Goal: Transaction & Acquisition: Purchase product/service

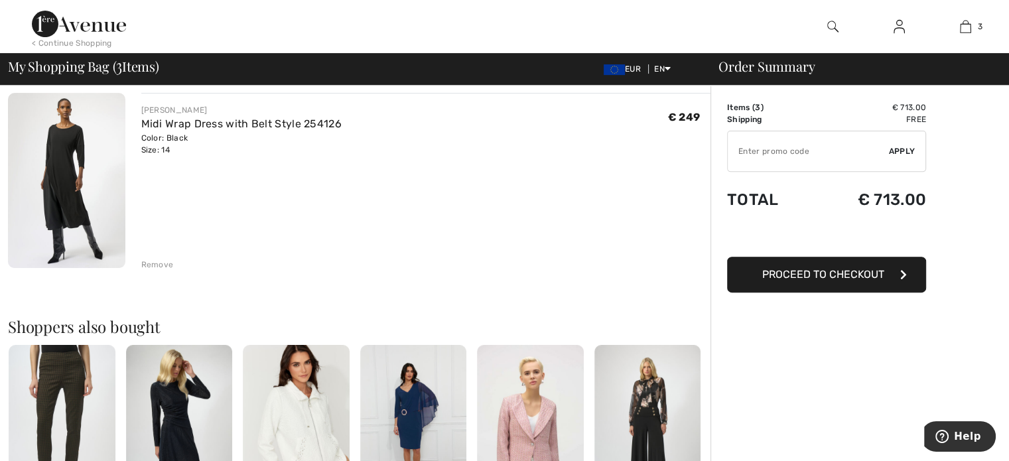
scroll to position [491, 0]
click at [156, 263] on div "Remove" at bounding box center [157, 263] width 33 height 12
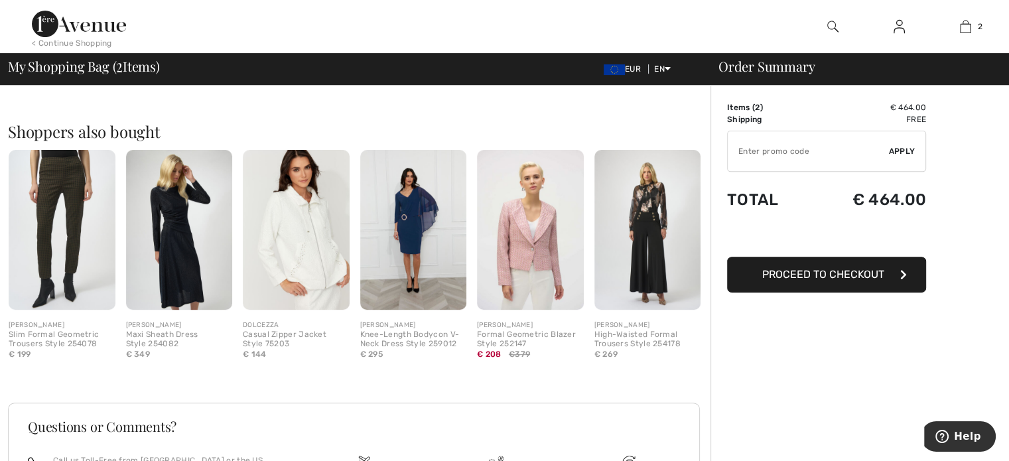
click at [171, 230] on img at bounding box center [179, 230] width 107 height 160
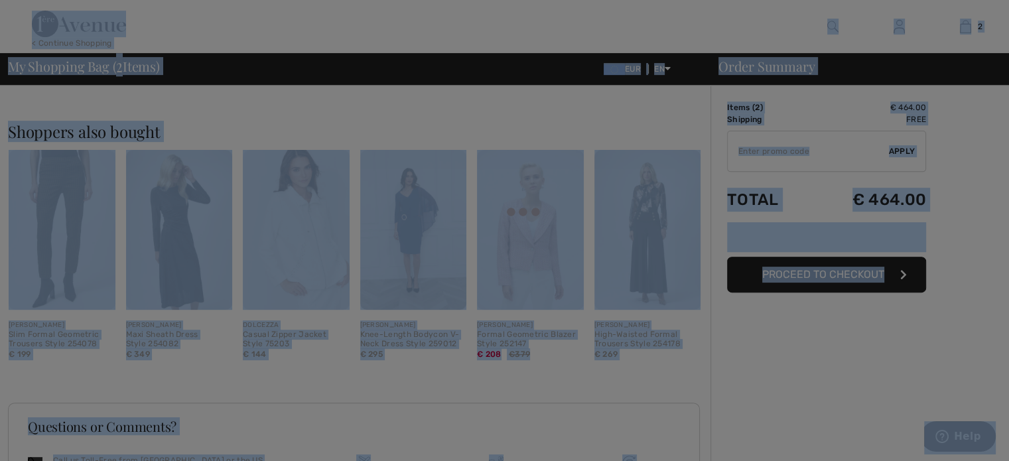
click at [171, 230] on div at bounding box center [504, 230] width 1009 height 461
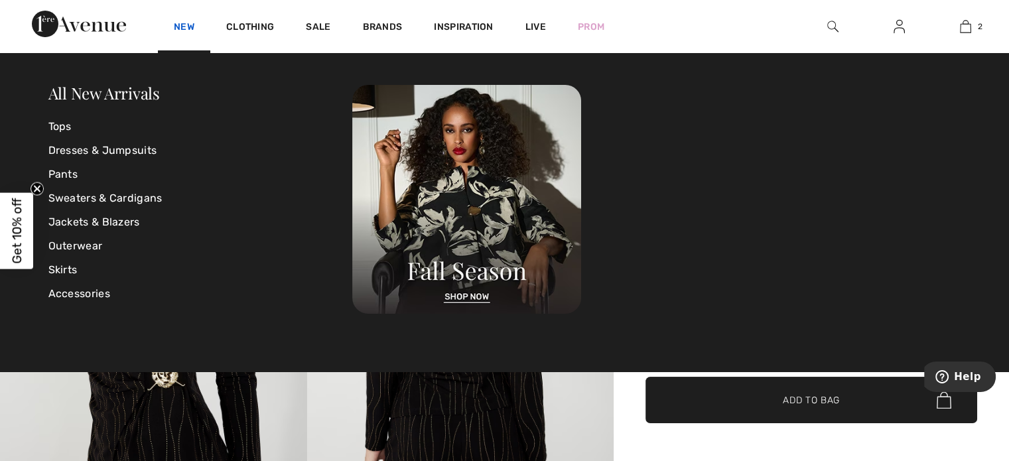
click at [193, 29] on link "New" at bounding box center [184, 28] width 21 height 14
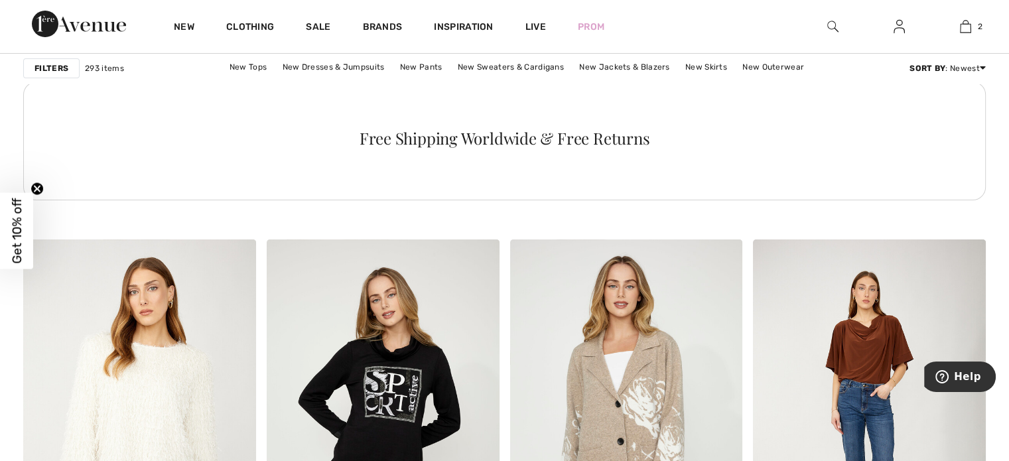
scroll to position [4933, 0]
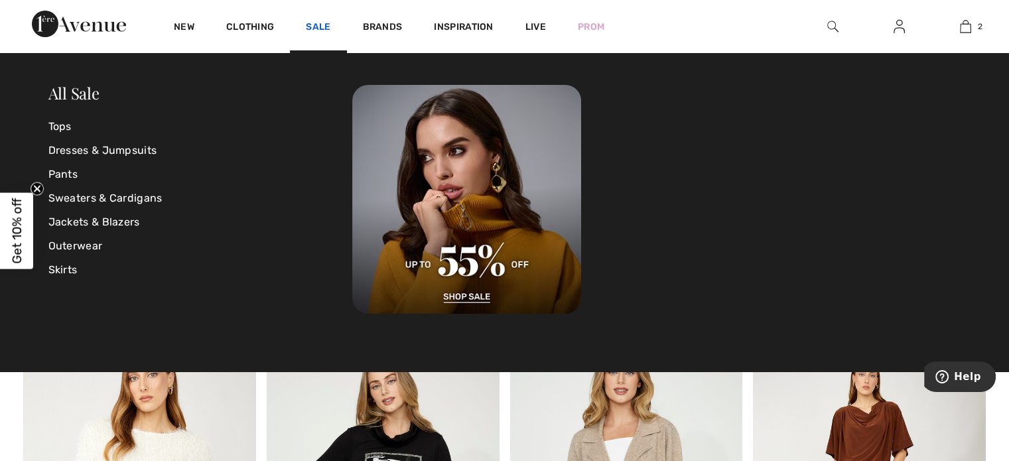
click at [314, 26] on link "Sale" at bounding box center [318, 28] width 25 height 14
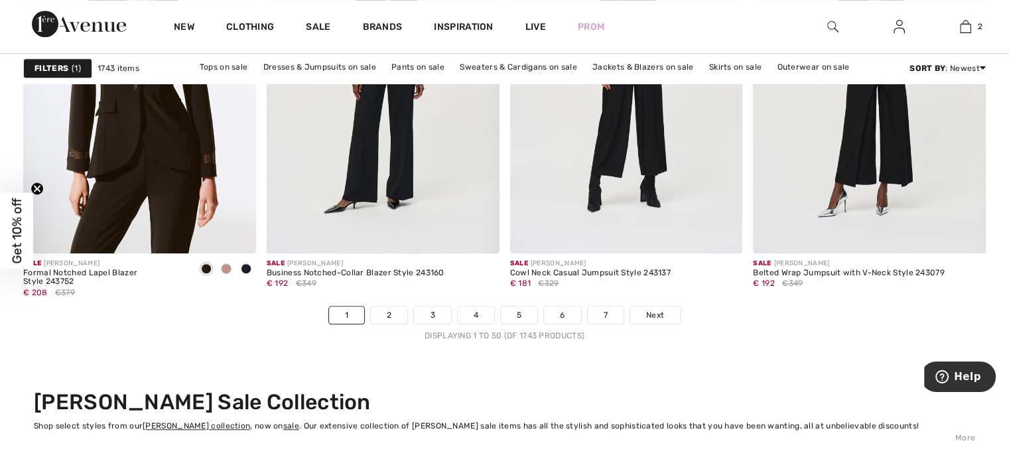
scroll to position [6231, 0]
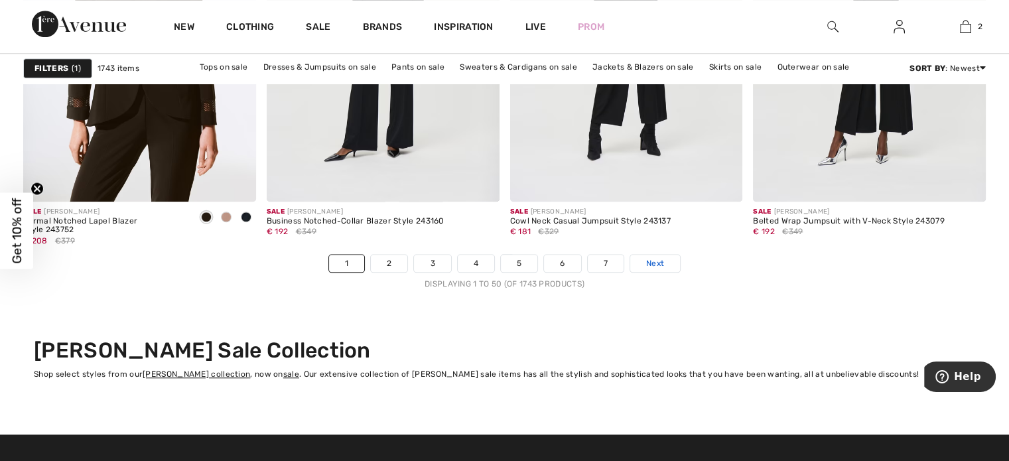
click at [659, 255] on link "Next" at bounding box center [655, 263] width 50 height 17
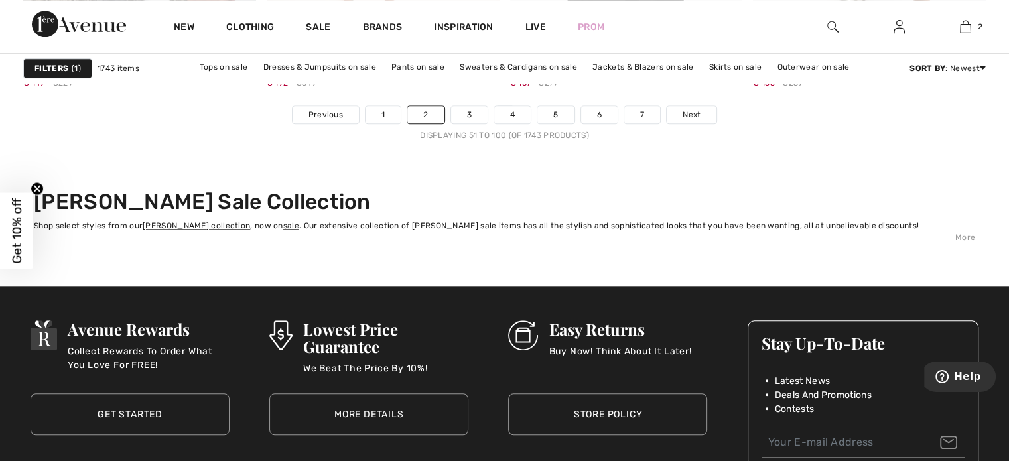
scroll to position [6371, 0]
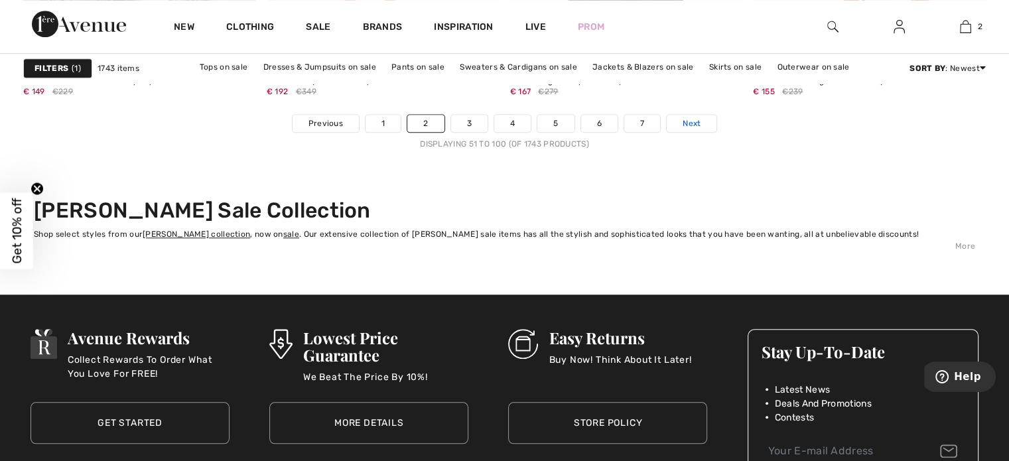
click at [690, 118] on span "Next" at bounding box center [692, 123] width 18 height 12
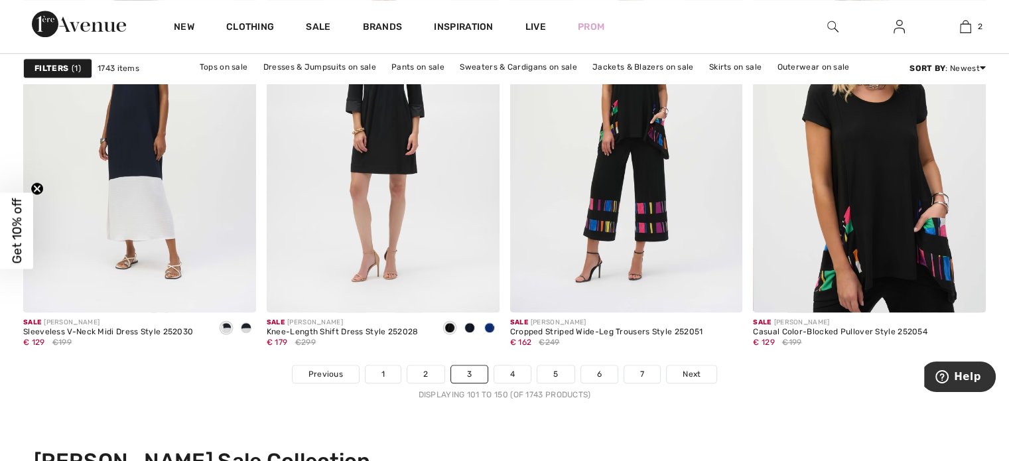
scroll to position [6111, 0]
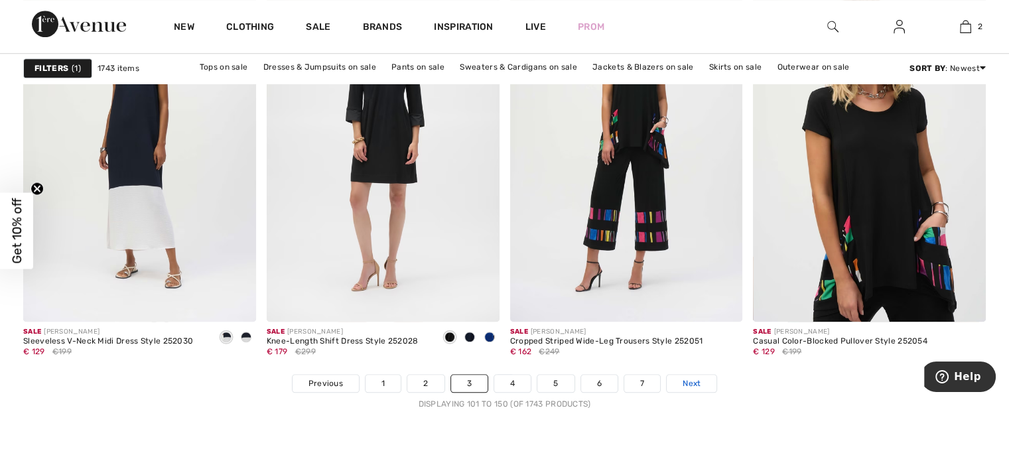
click at [693, 381] on span "Next" at bounding box center [692, 384] width 18 height 12
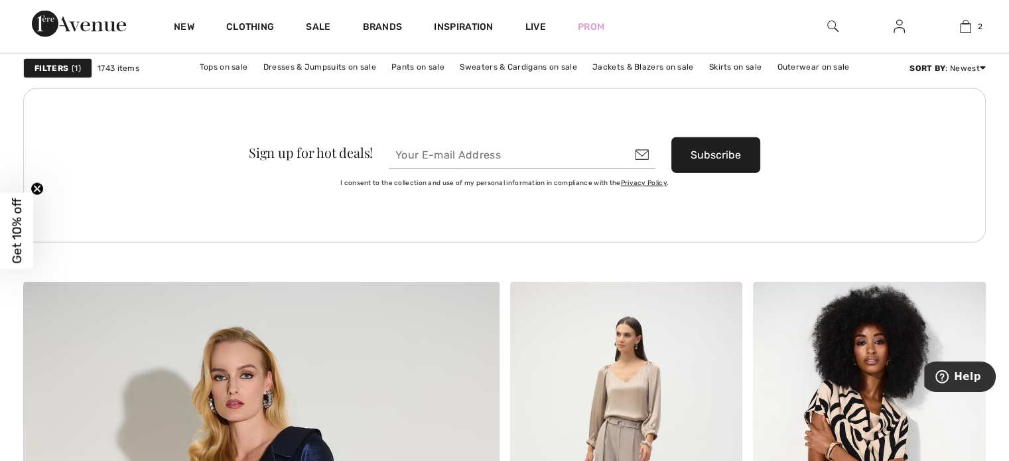
scroll to position [3179, 0]
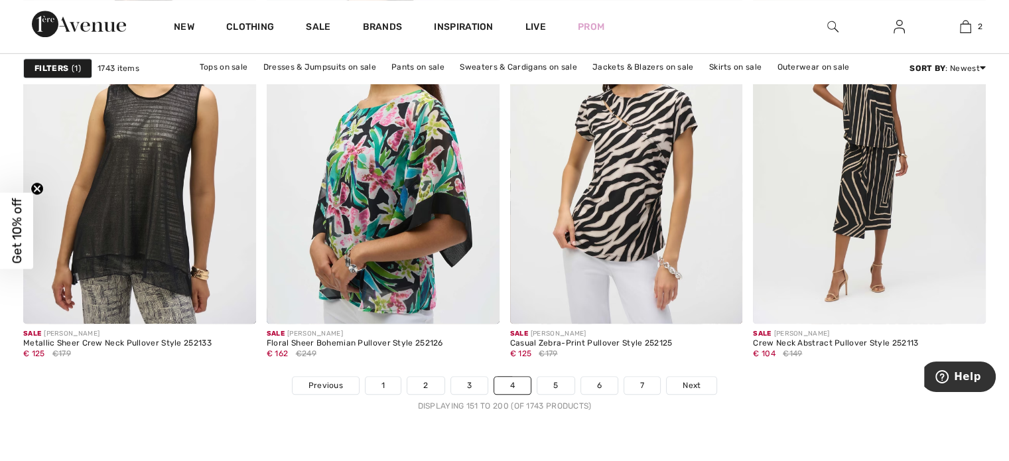
scroll to position [6118, 0]
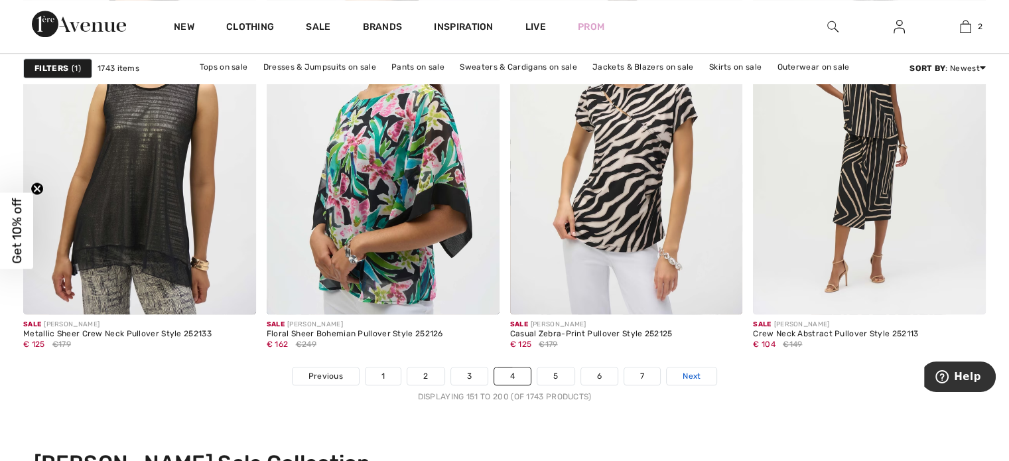
click at [699, 370] on span "Next" at bounding box center [692, 376] width 18 height 12
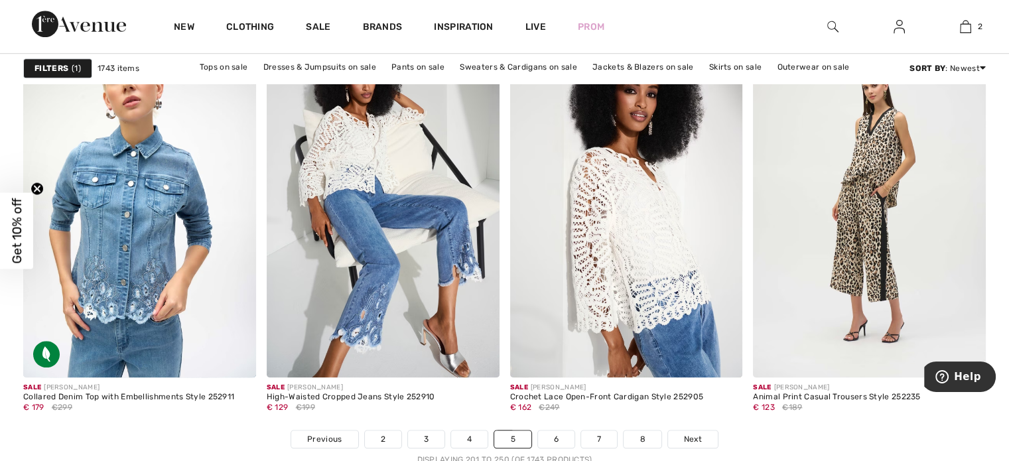
scroll to position [6194, 0]
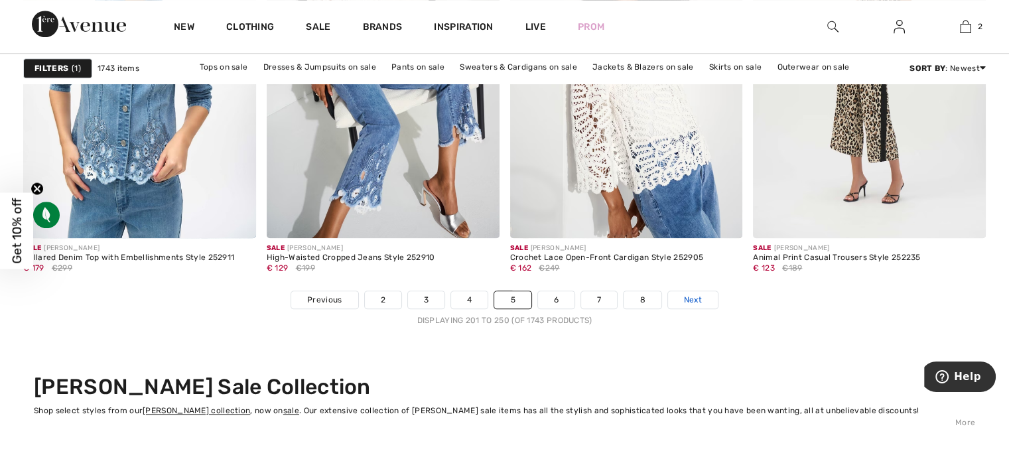
click at [688, 297] on span "Next" at bounding box center [693, 300] width 18 height 12
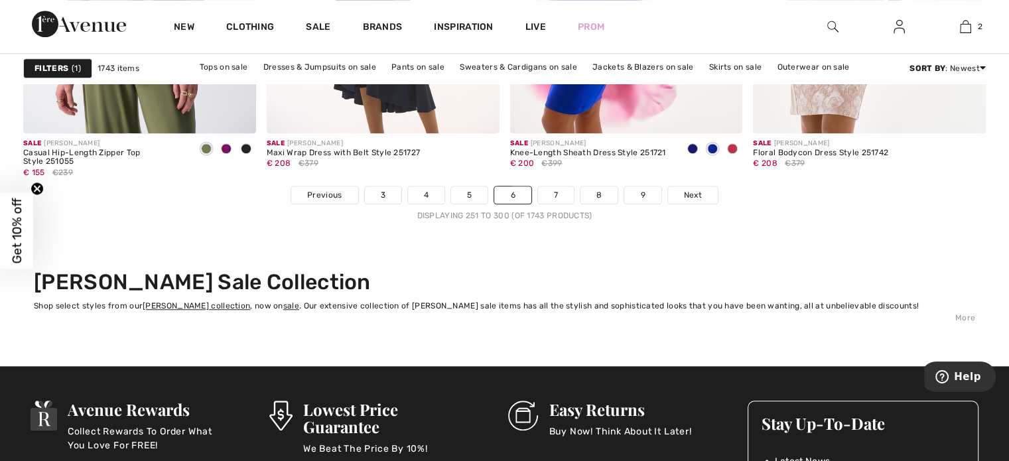
scroll to position [6307, 0]
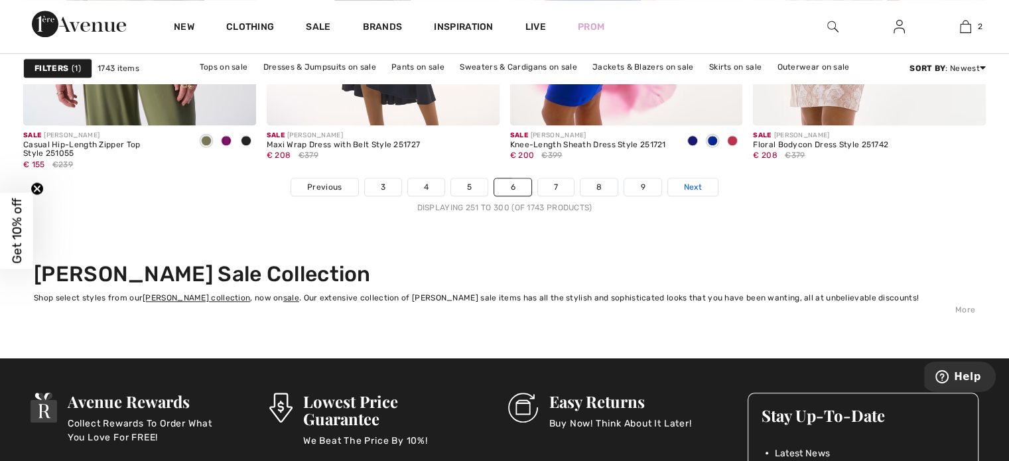
click at [684, 185] on span "Next" at bounding box center [693, 187] width 18 height 12
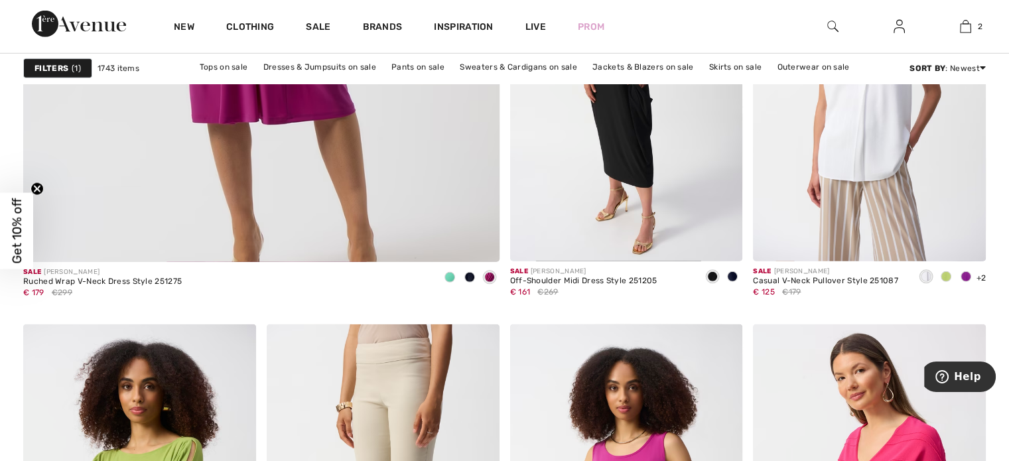
scroll to position [3942, 0]
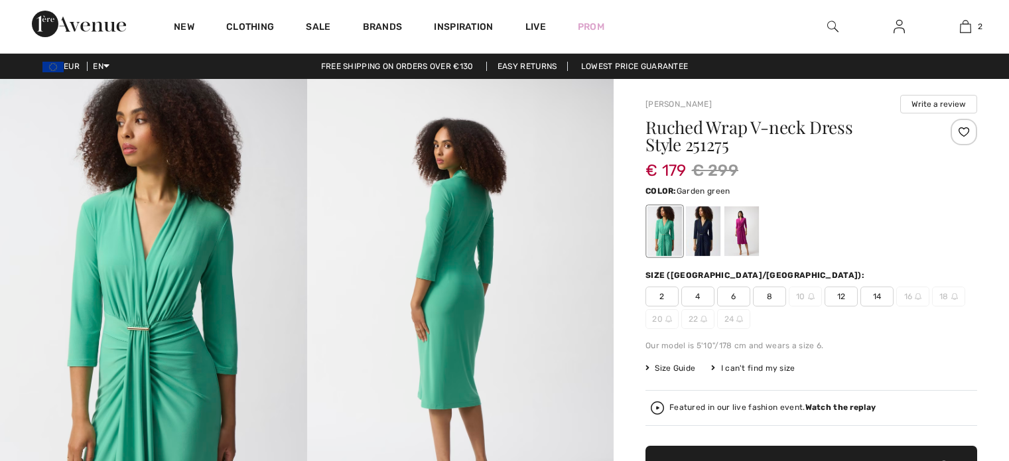
checkbox input "true"
click at [879, 294] on span "14" at bounding box center [877, 297] width 33 height 20
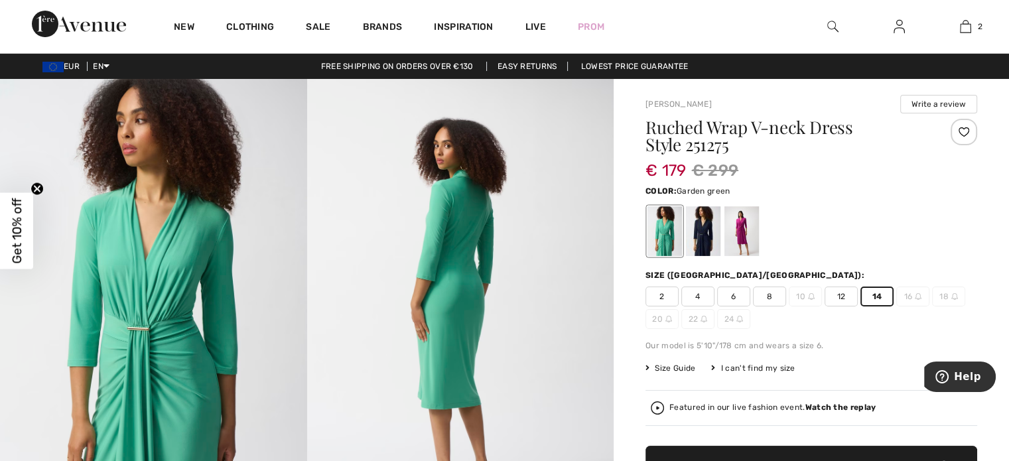
click at [686, 368] on span "Size Guide" at bounding box center [671, 368] width 50 height 12
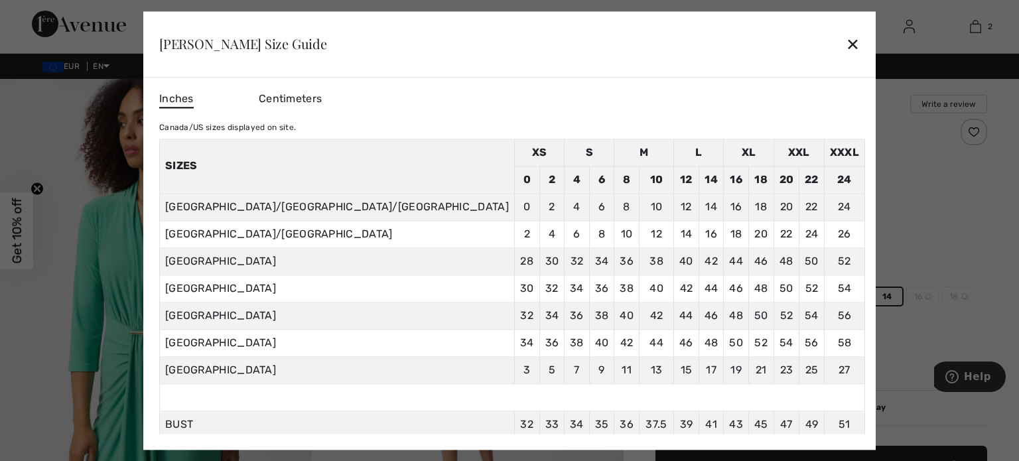
click at [846, 40] on div "✕" at bounding box center [853, 45] width 14 height 28
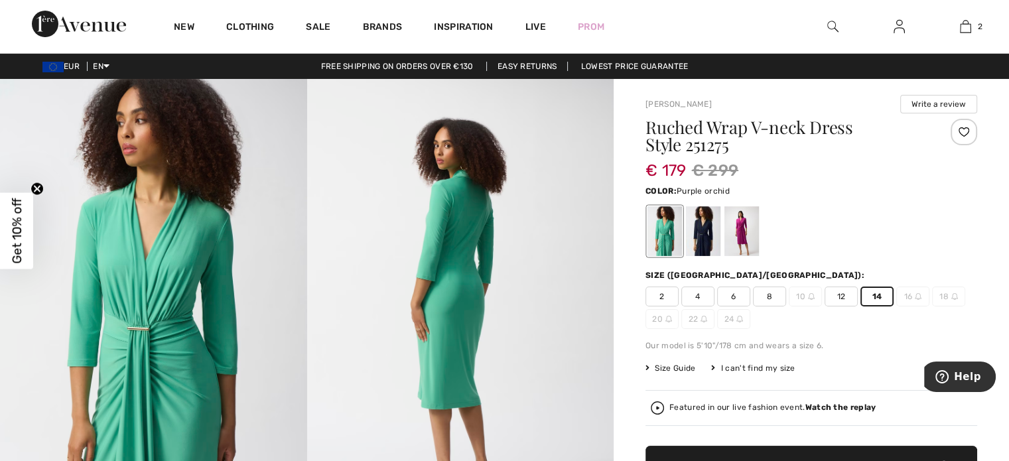
click at [741, 232] on div at bounding box center [742, 231] width 35 height 50
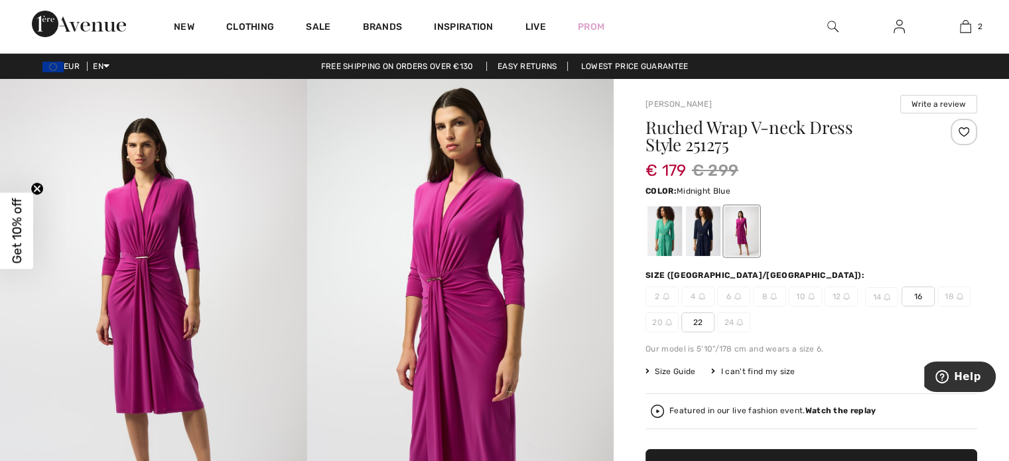
click at [707, 236] on div at bounding box center [703, 231] width 35 height 50
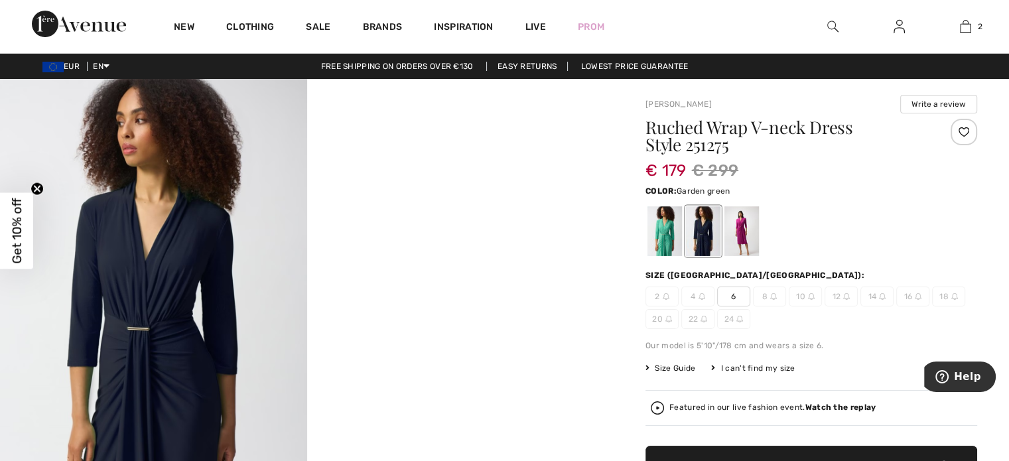
click at [663, 244] on div at bounding box center [665, 231] width 35 height 50
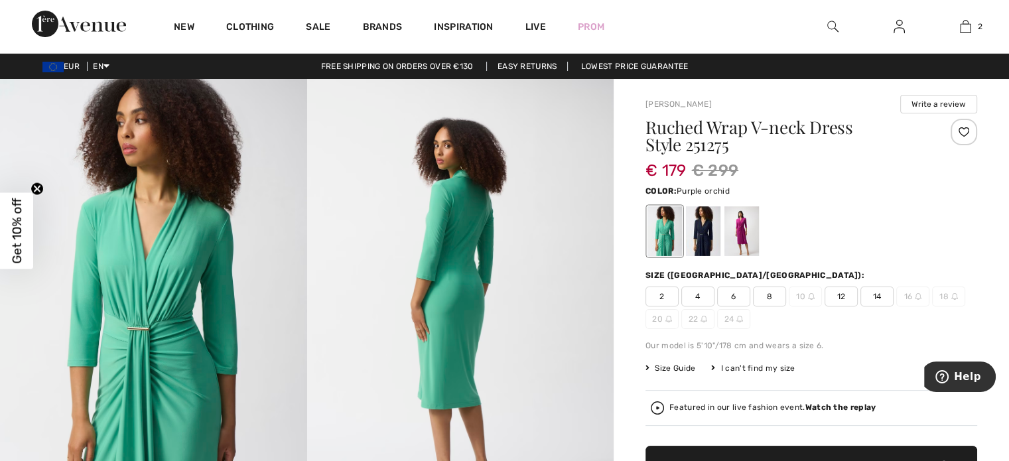
click at [752, 220] on div at bounding box center [742, 231] width 35 height 50
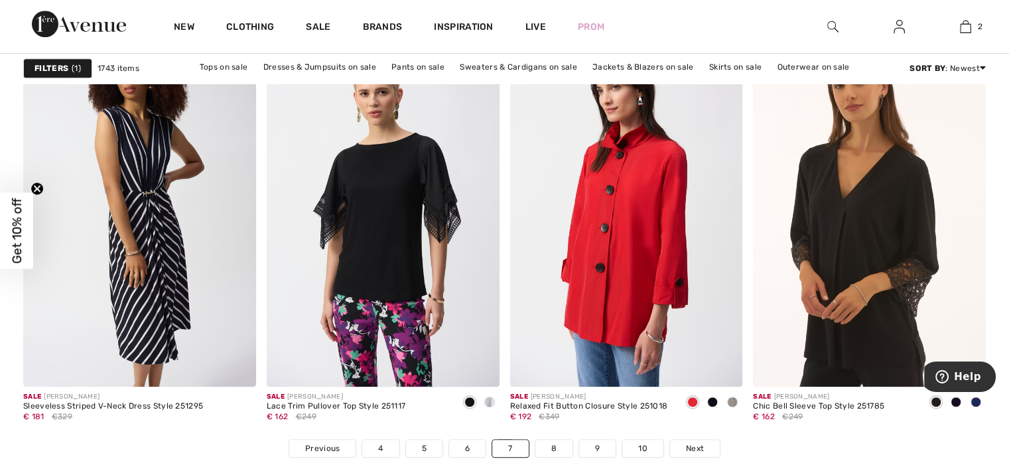
scroll to position [6054, 0]
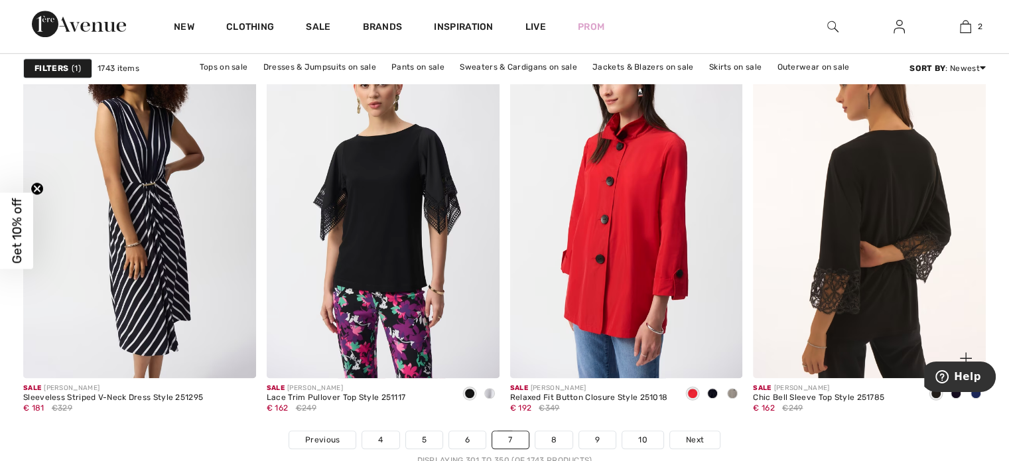
click at [869, 253] on img at bounding box center [869, 203] width 233 height 349
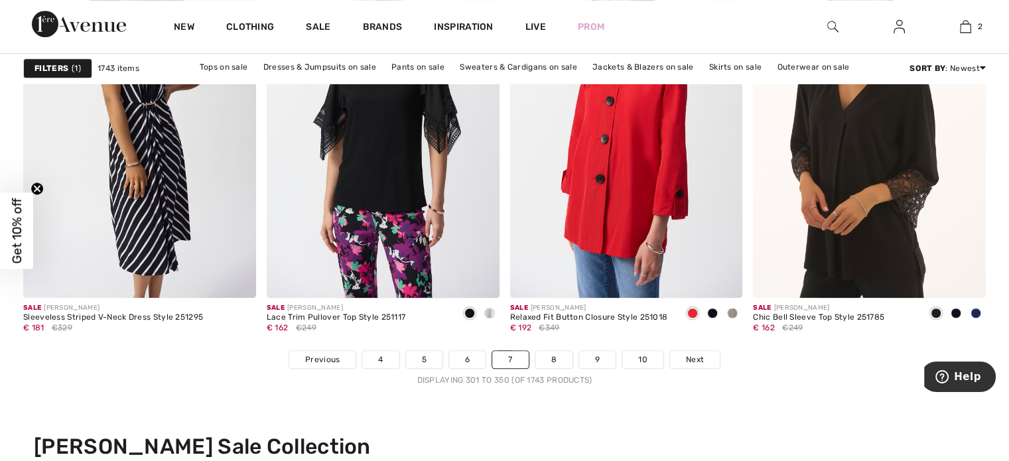
scroll to position [6143, 0]
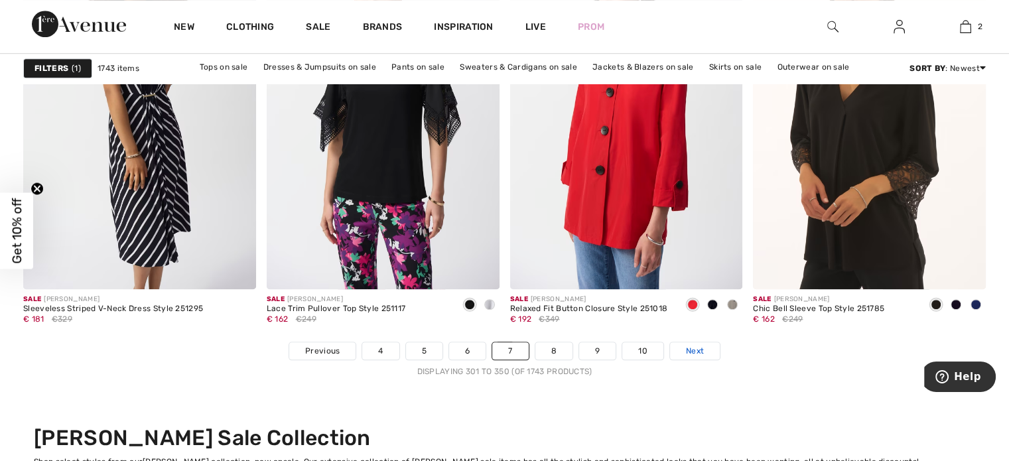
click at [696, 350] on span "Next" at bounding box center [695, 351] width 18 height 12
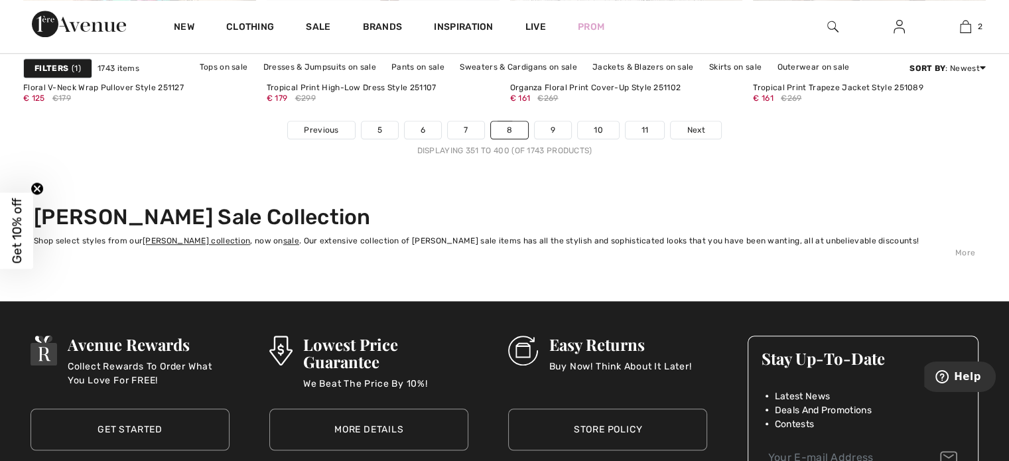
scroll to position [6277, 0]
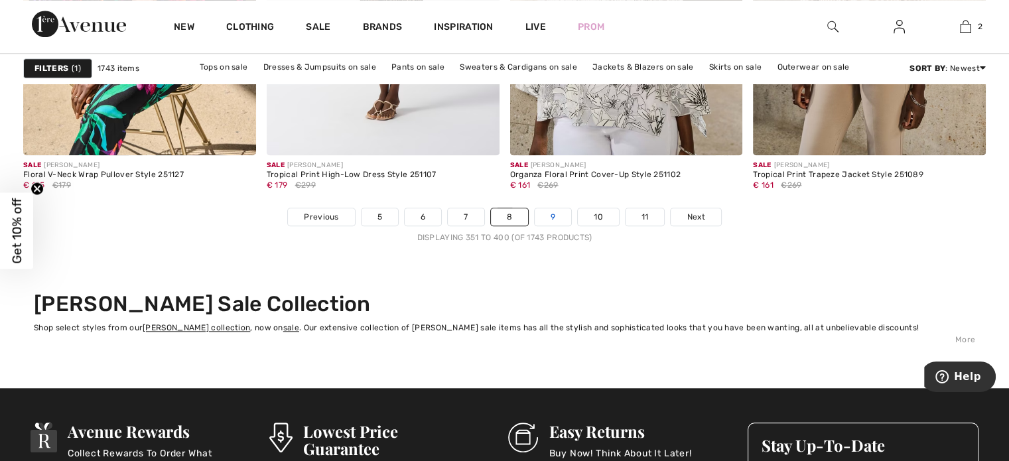
click at [557, 209] on link "9" at bounding box center [553, 216] width 36 height 17
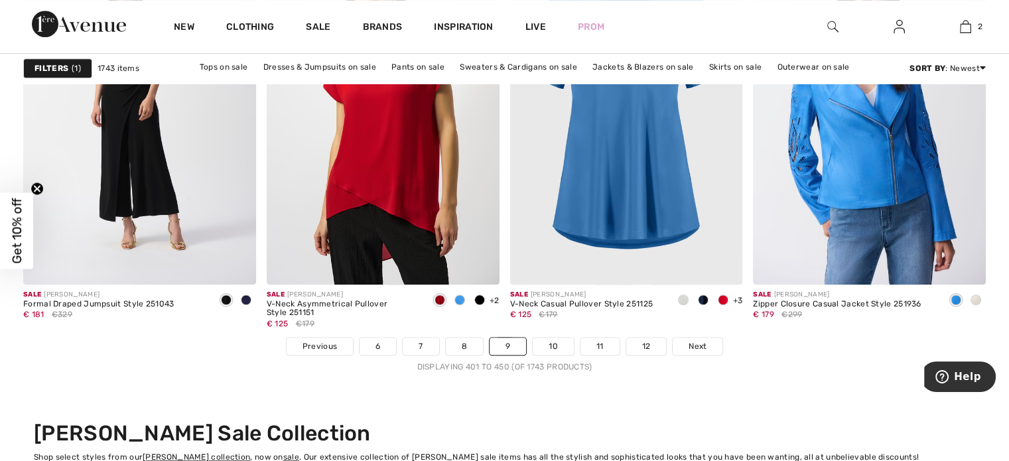
scroll to position [6183, 0]
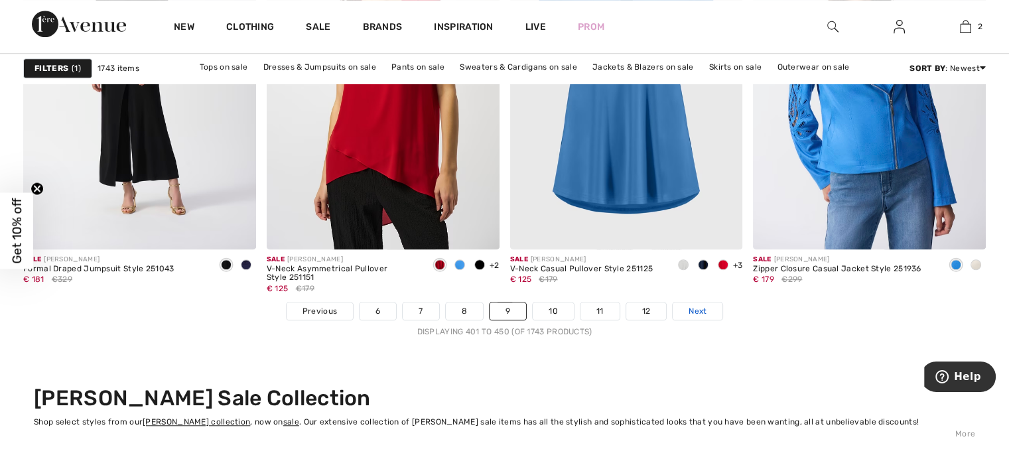
click at [694, 309] on span "Next" at bounding box center [698, 311] width 18 height 12
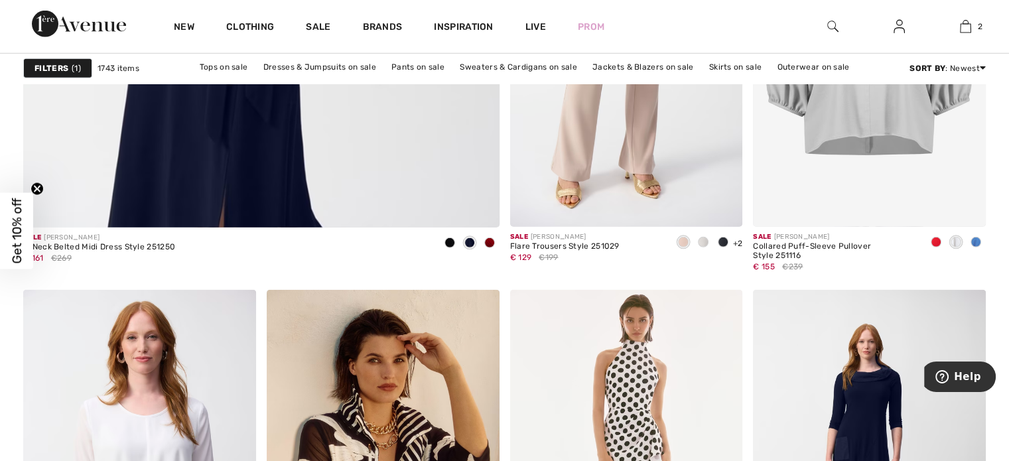
scroll to position [3777, 0]
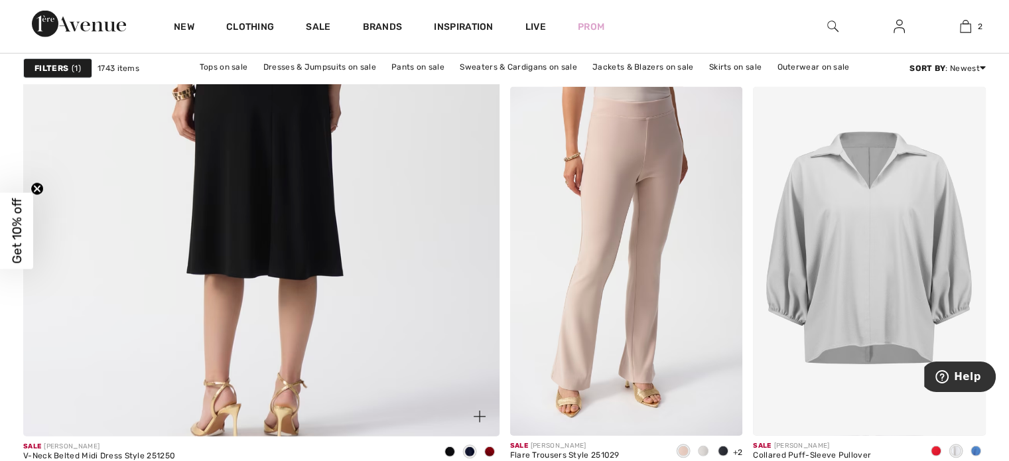
click at [283, 224] on img at bounding box center [260, 103] width 571 height 857
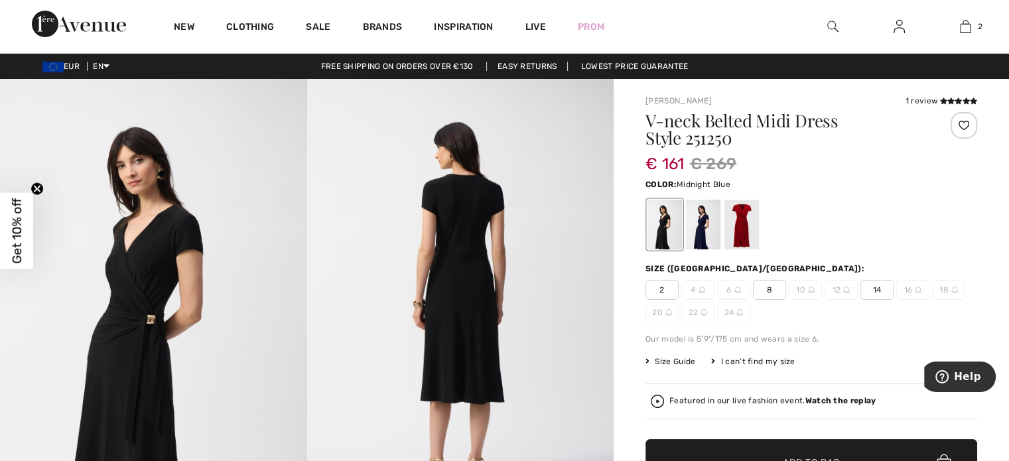
click at [704, 233] on div at bounding box center [703, 225] width 35 height 50
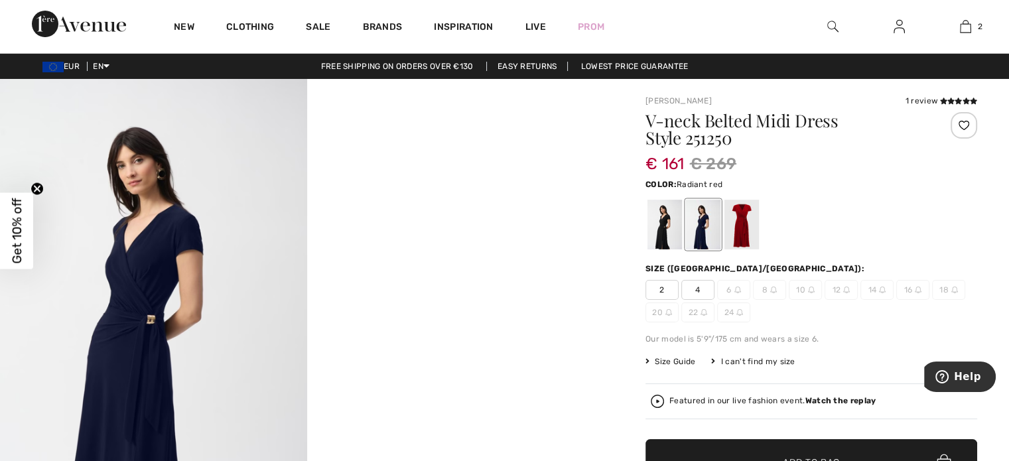
click at [734, 236] on div at bounding box center [742, 225] width 35 height 50
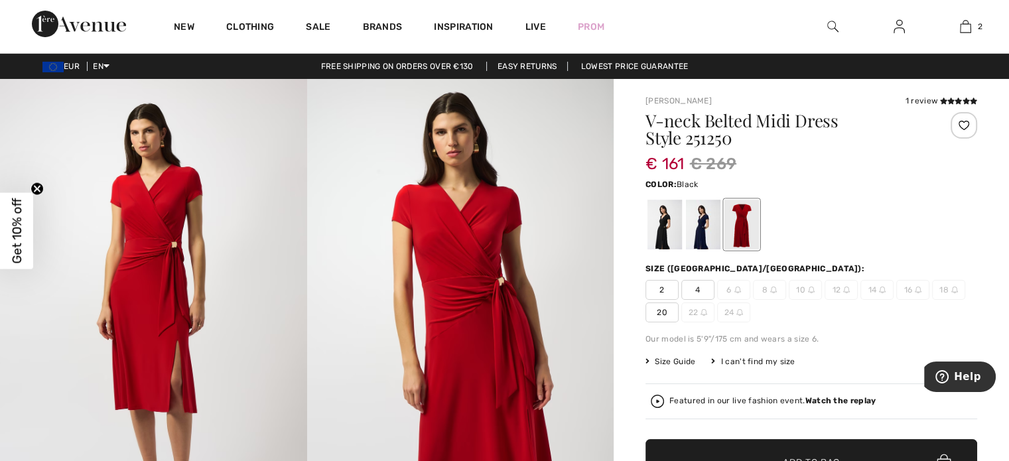
click at [665, 237] on div at bounding box center [665, 225] width 35 height 50
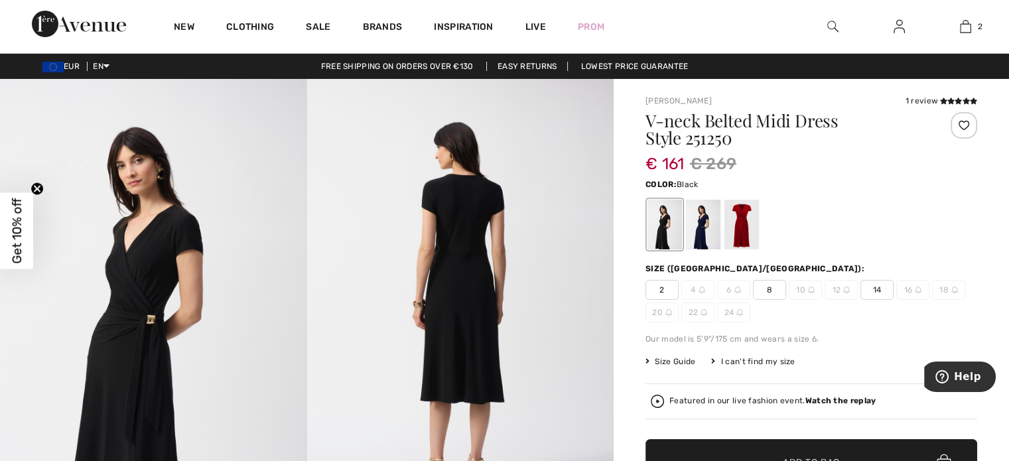
click at [879, 286] on span "14" at bounding box center [877, 290] width 33 height 20
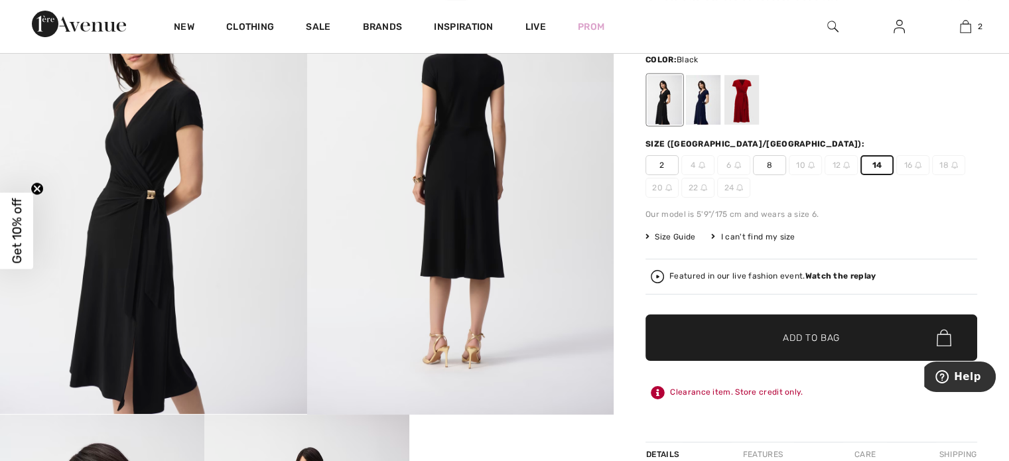
scroll to position [129, 0]
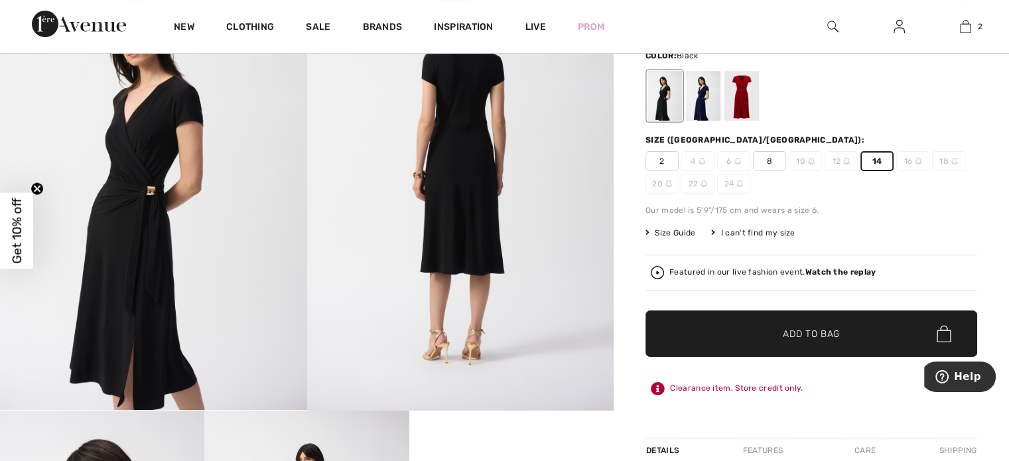
click at [826, 323] on span "✔ Added to Bag Add to Bag" at bounding box center [812, 334] width 332 height 46
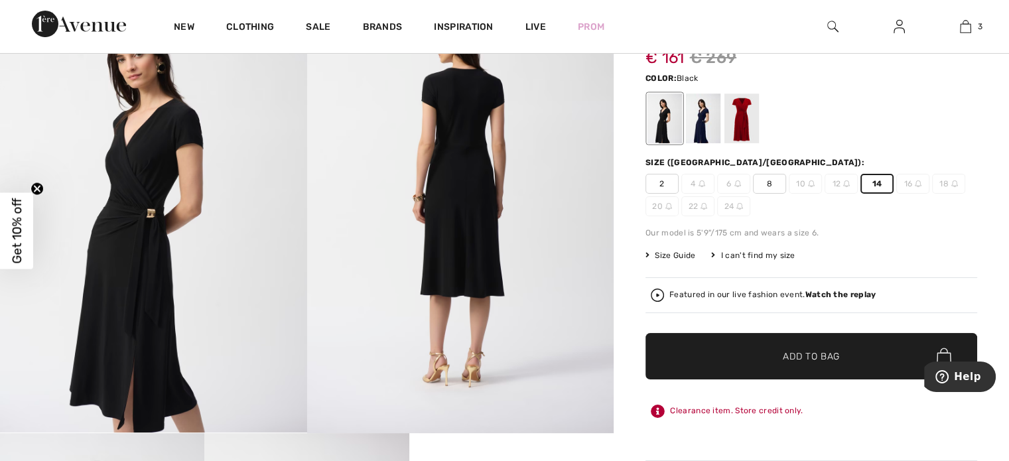
scroll to position [0, 0]
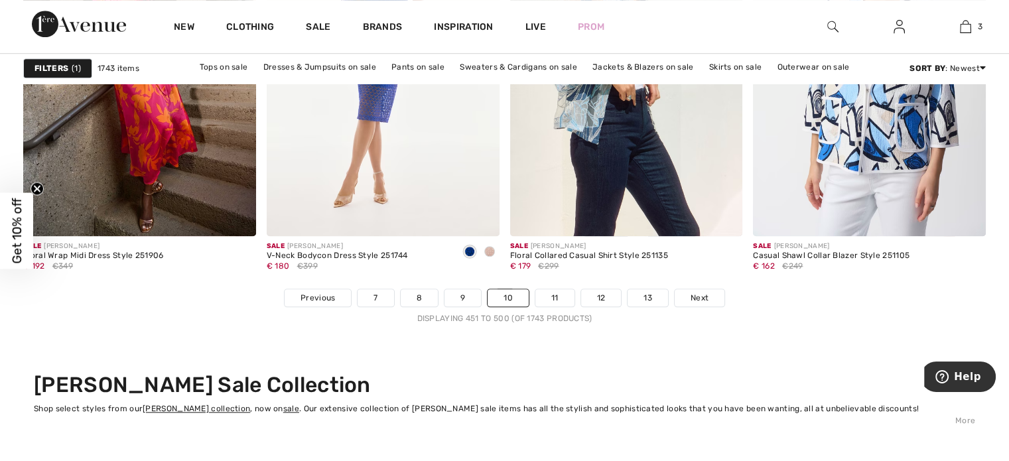
scroll to position [6222, 0]
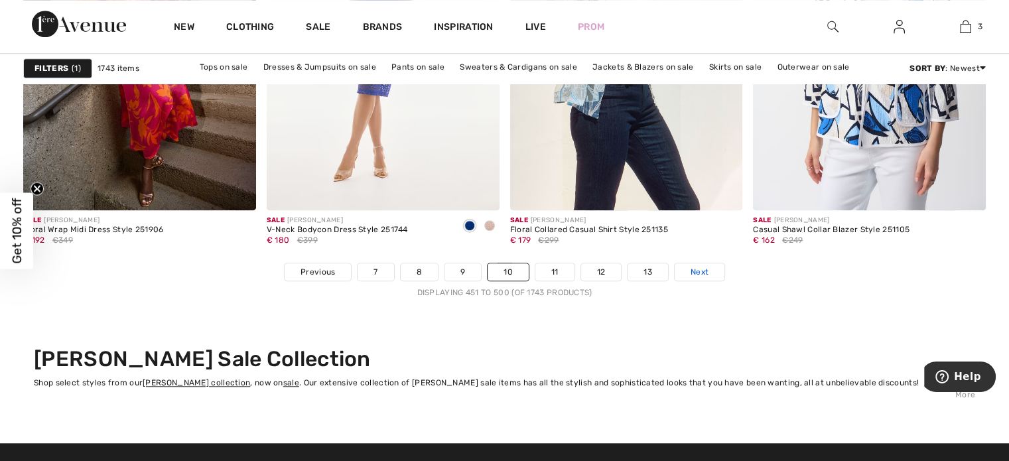
click at [695, 266] on span "Next" at bounding box center [700, 272] width 18 height 12
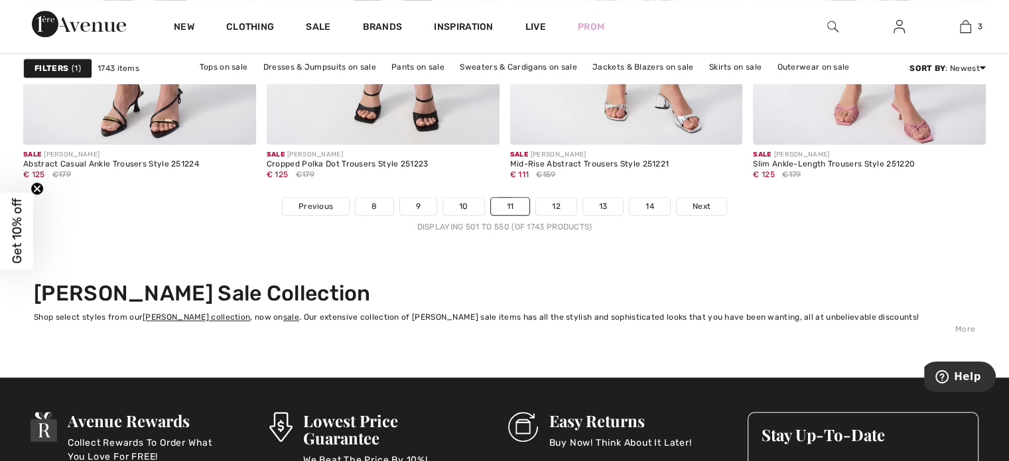
scroll to position [6331, 0]
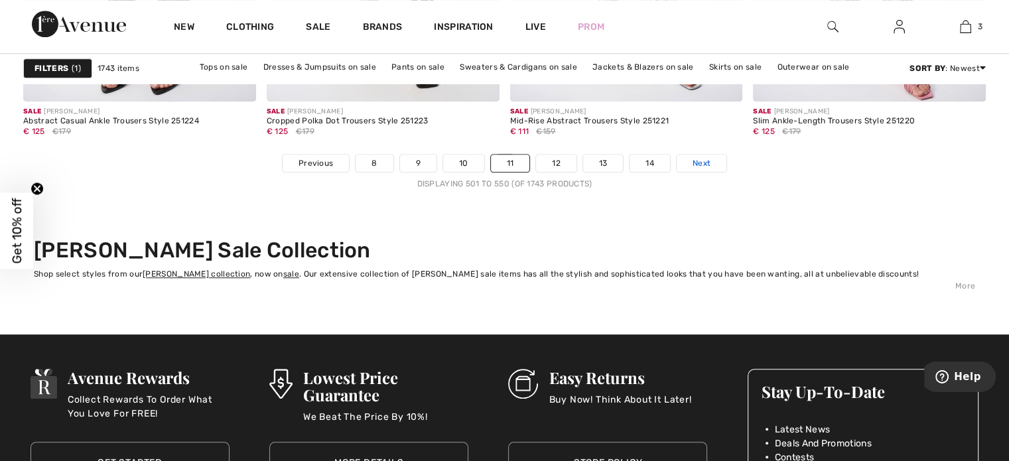
click at [699, 159] on span "Next" at bounding box center [702, 163] width 18 height 12
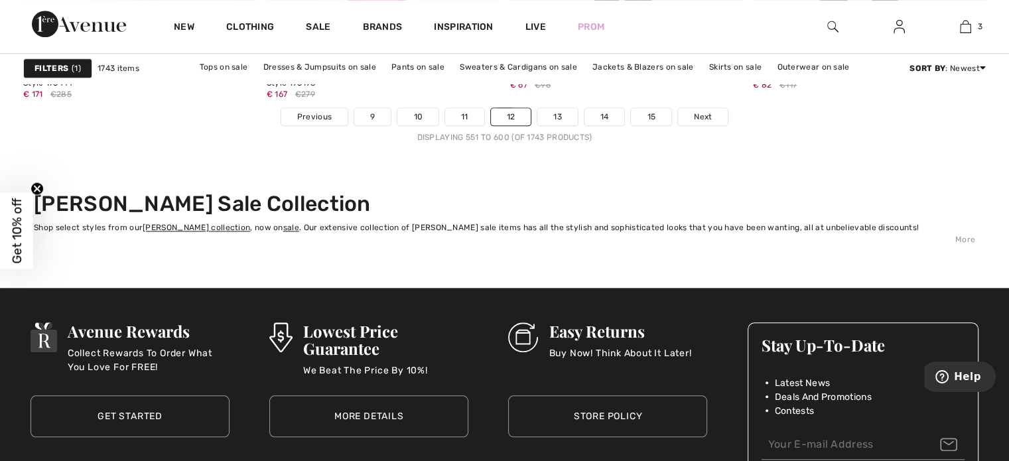
scroll to position [6386, 0]
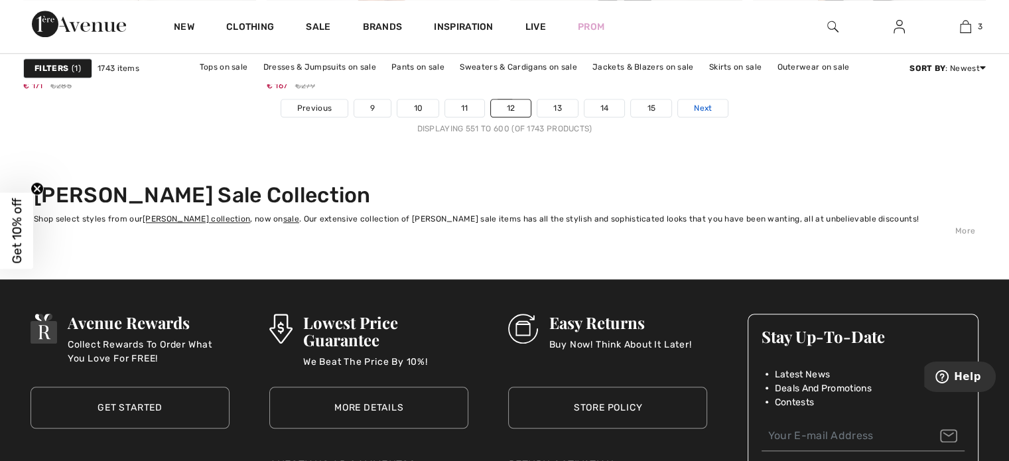
click at [707, 104] on span "Next" at bounding box center [703, 108] width 18 height 12
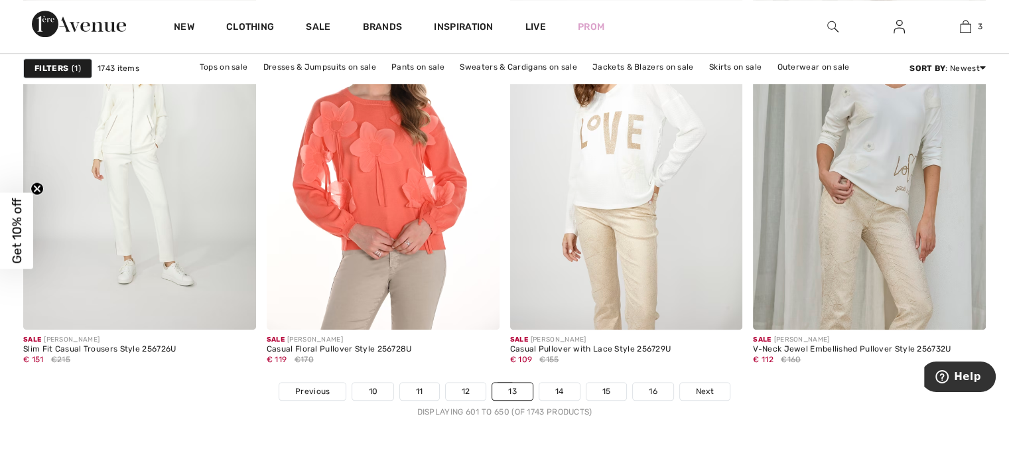
scroll to position [6164, 0]
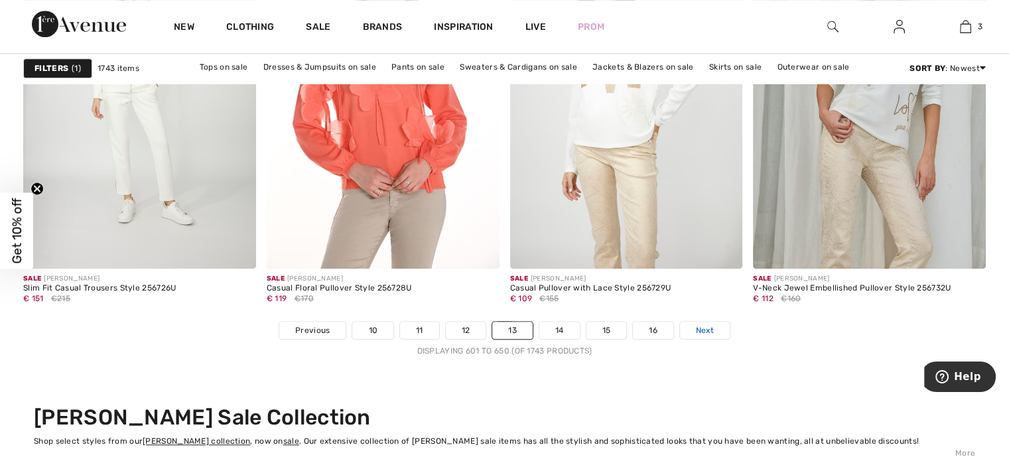
click at [703, 325] on span "Next" at bounding box center [705, 331] width 18 height 12
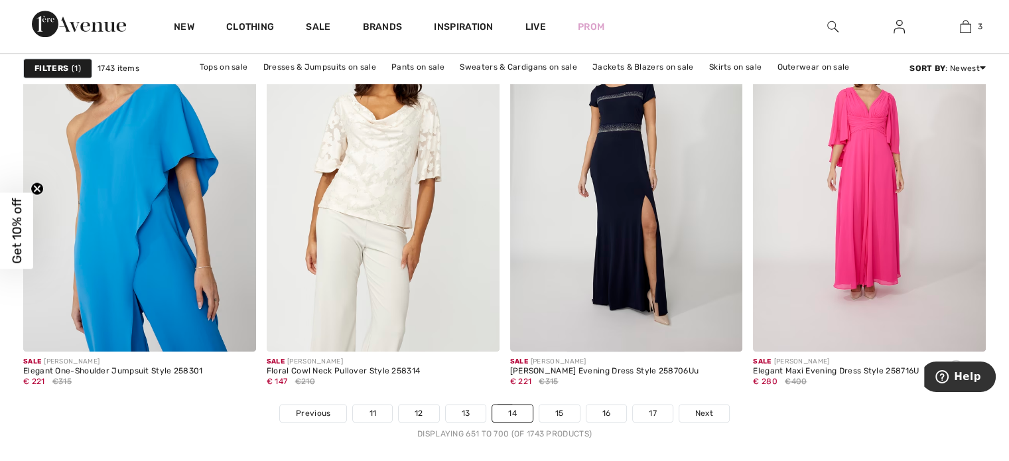
scroll to position [6116, 0]
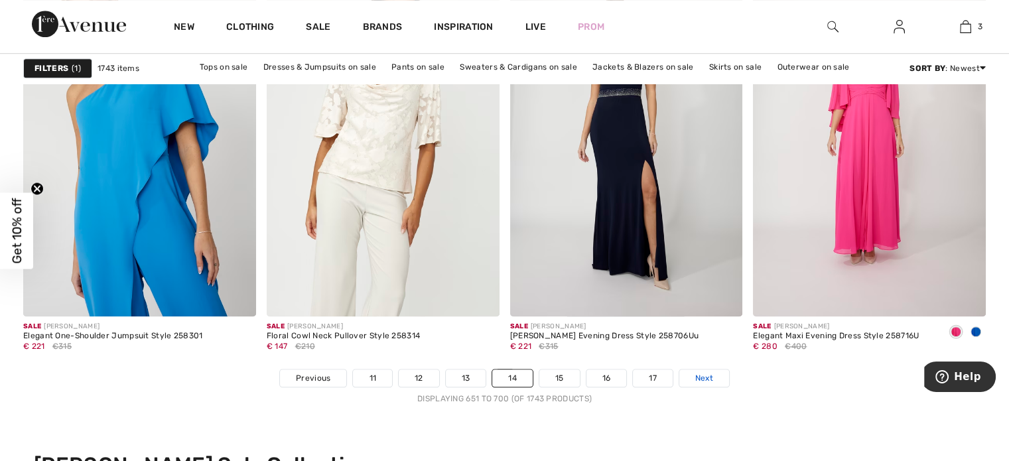
click at [705, 376] on span "Next" at bounding box center [704, 378] width 18 height 12
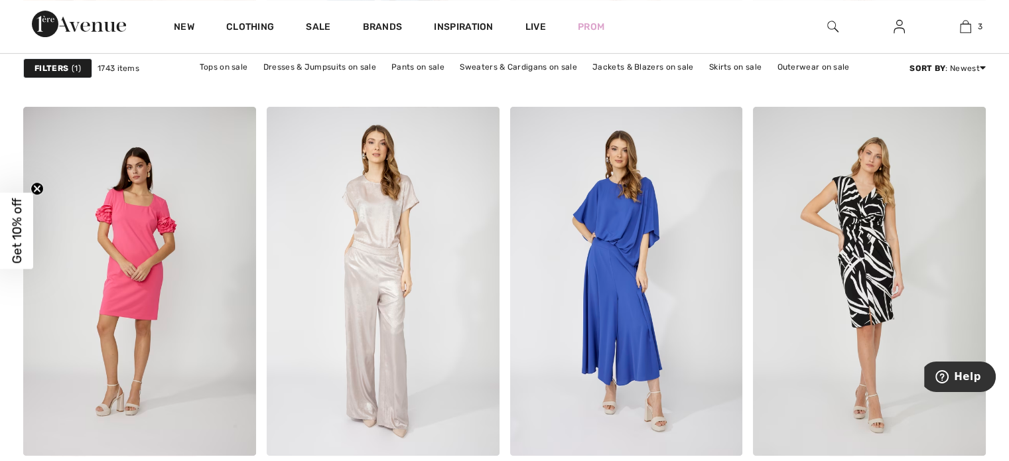
scroll to position [5590, 0]
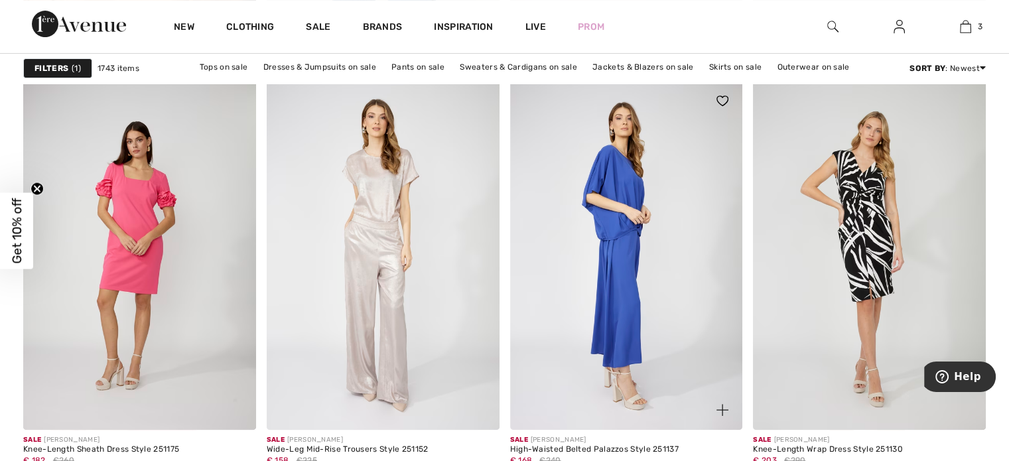
click at [608, 223] on img at bounding box center [626, 255] width 233 height 349
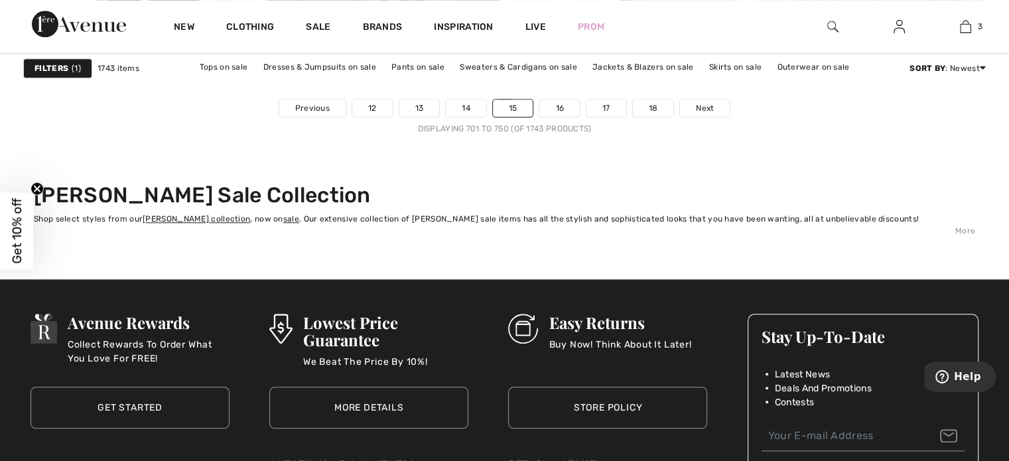
scroll to position [6395, 0]
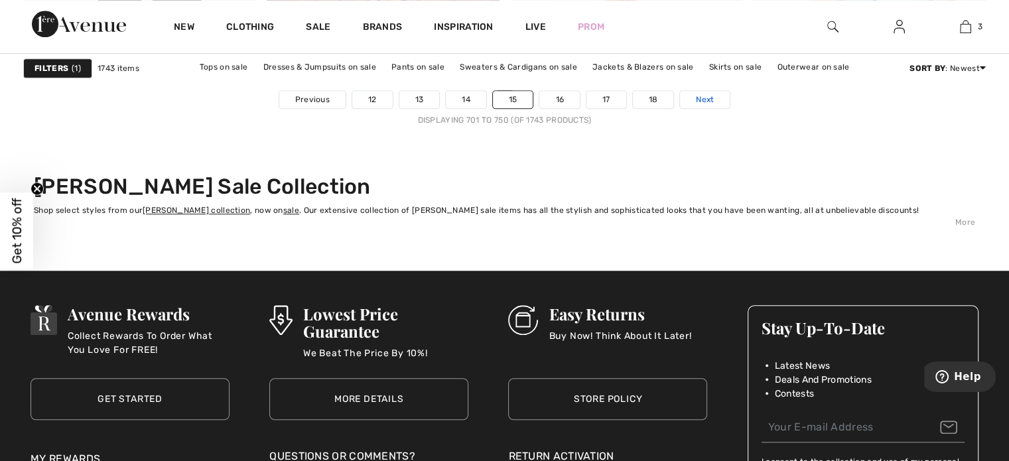
click at [700, 98] on span "Next" at bounding box center [705, 100] width 18 height 12
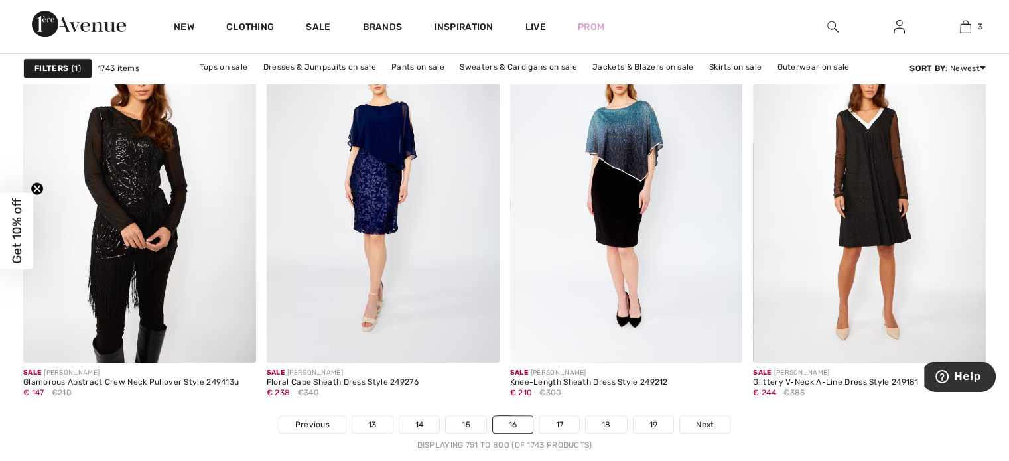
scroll to position [6044, 0]
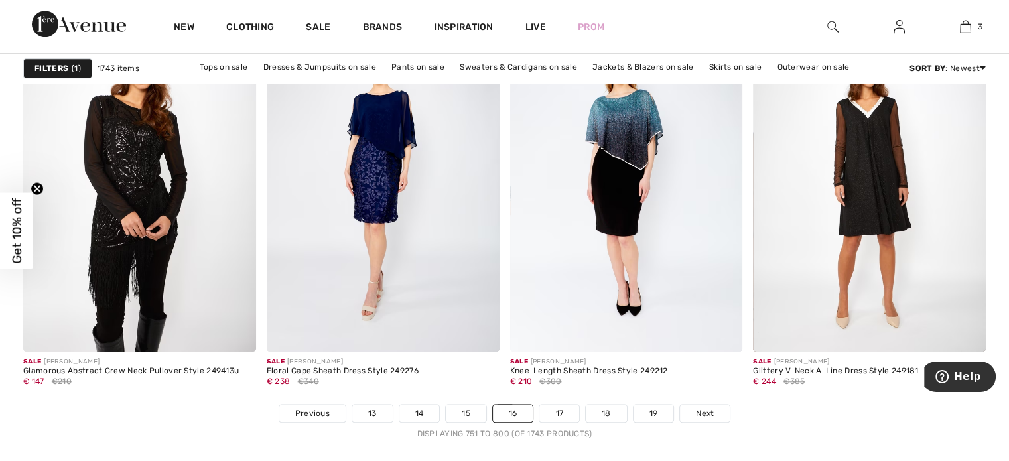
scroll to position [6071, 0]
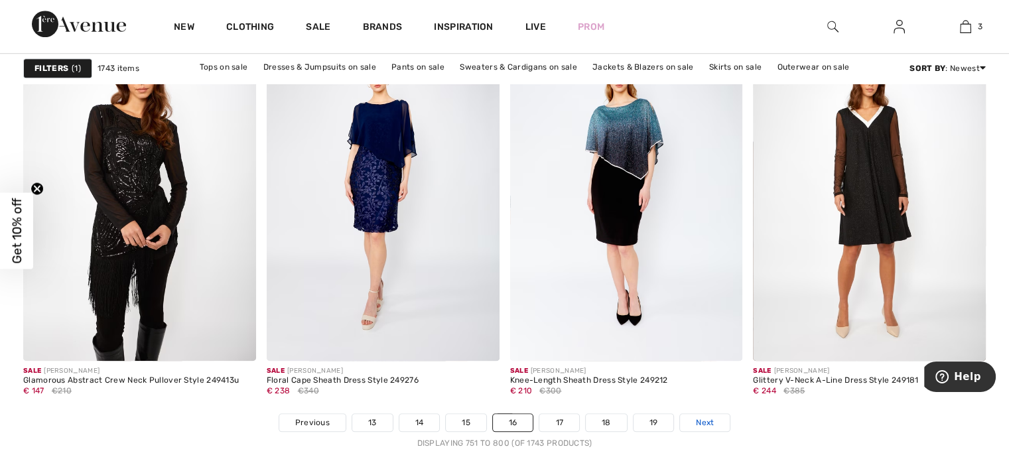
click at [708, 419] on span "Next" at bounding box center [705, 423] width 18 height 12
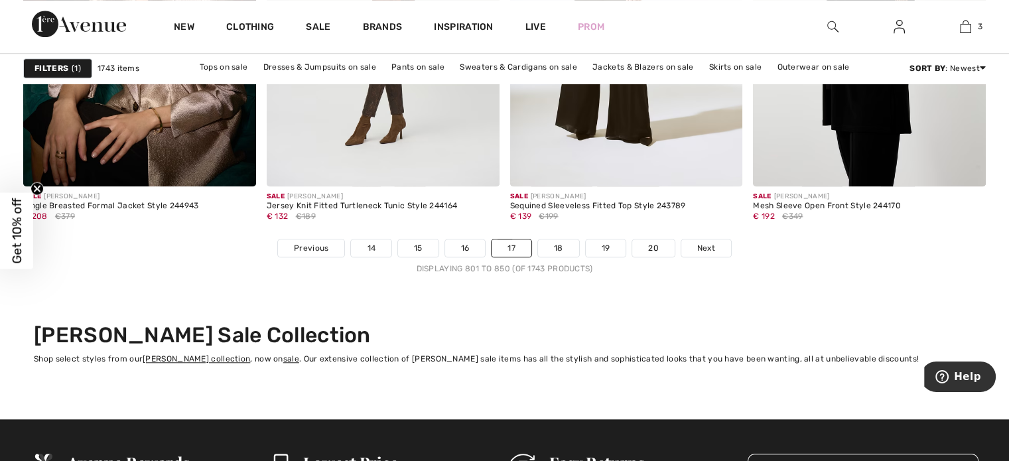
scroll to position [6307, 0]
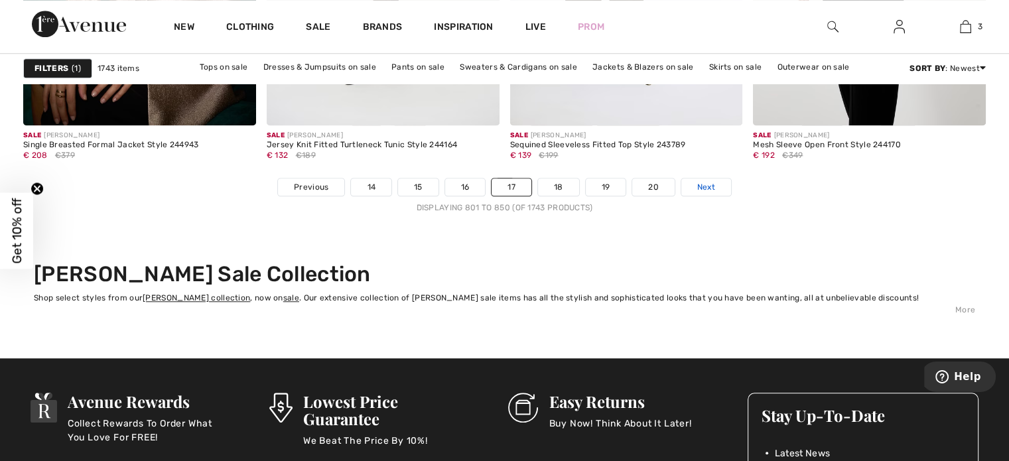
click at [706, 185] on span "Next" at bounding box center [706, 187] width 18 height 12
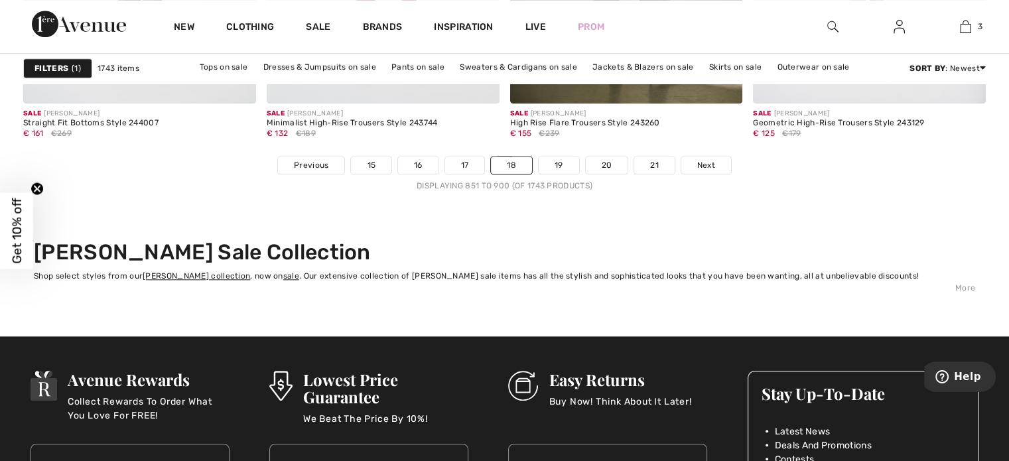
scroll to position [6338, 0]
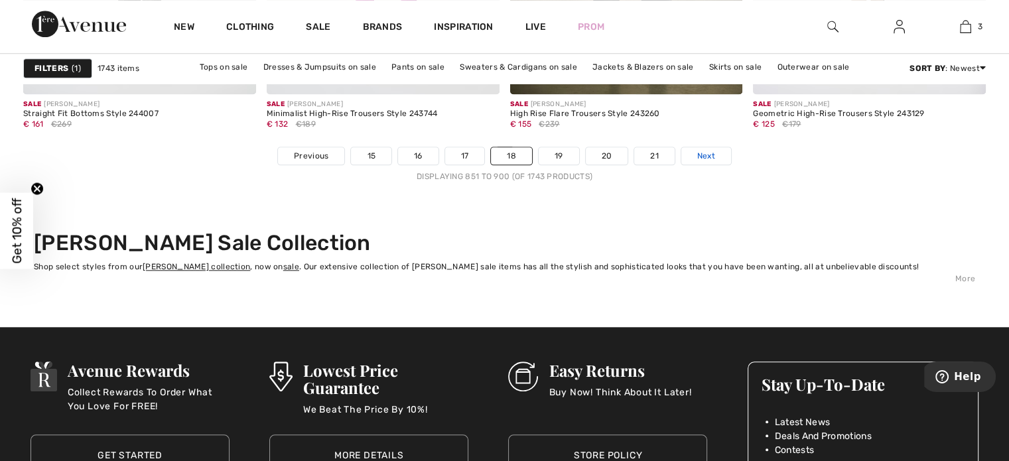
click at [703, 153] on span "Next" at bounding box center [706, 156] width 18 height 12
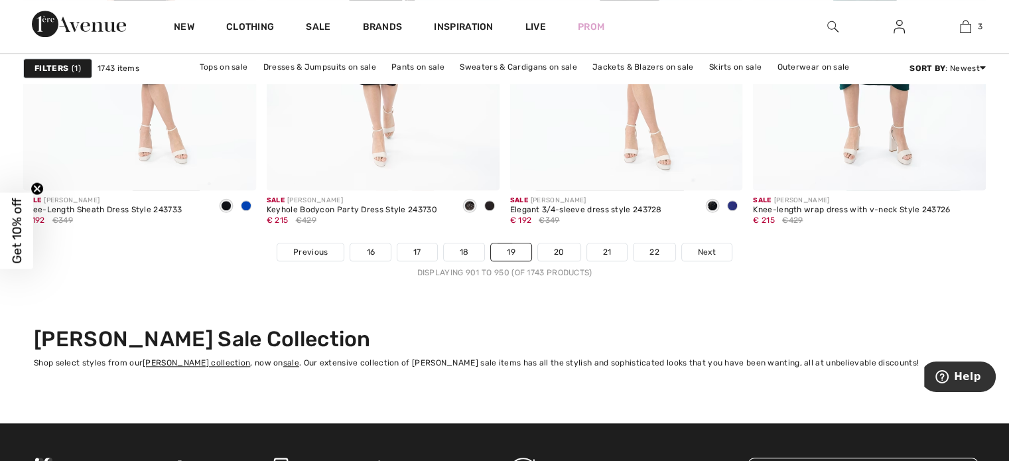
scroll to position [6277, 0]
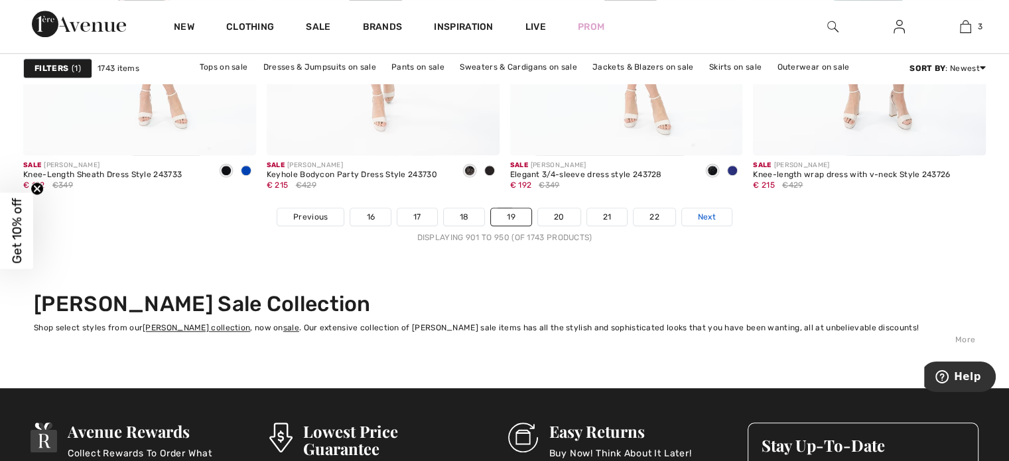
click at [705, 212] on span "Next" at bounding box center [707, 217] width 18 height 12
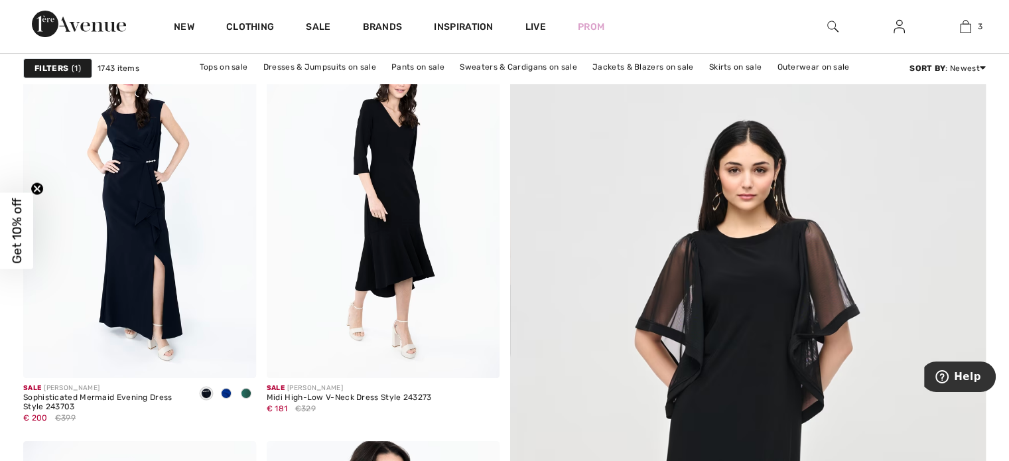
scroll to position [194, 0]
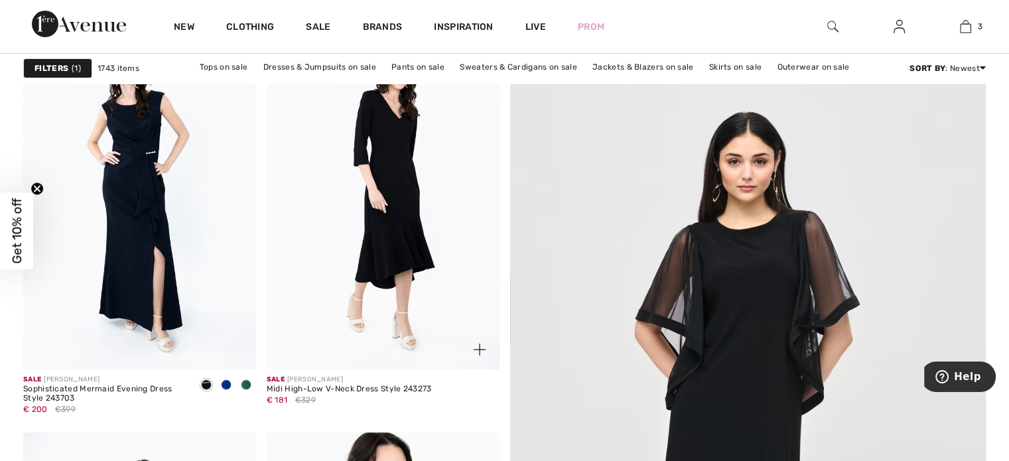
click at [388, 397] on div "€ 181 €329" at bounding box center [349, 400] width 165 height 12
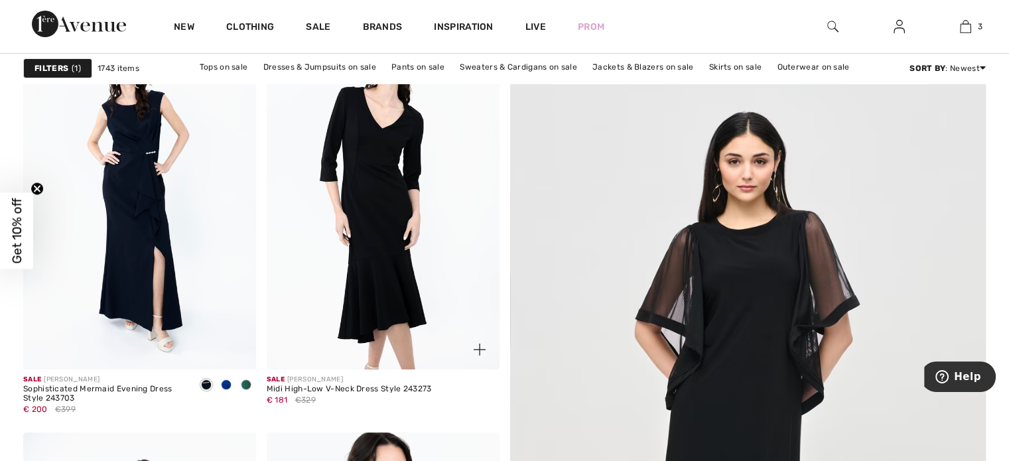
click at [397, 262] on img at bounding box center [383, 195] width 233 height 349
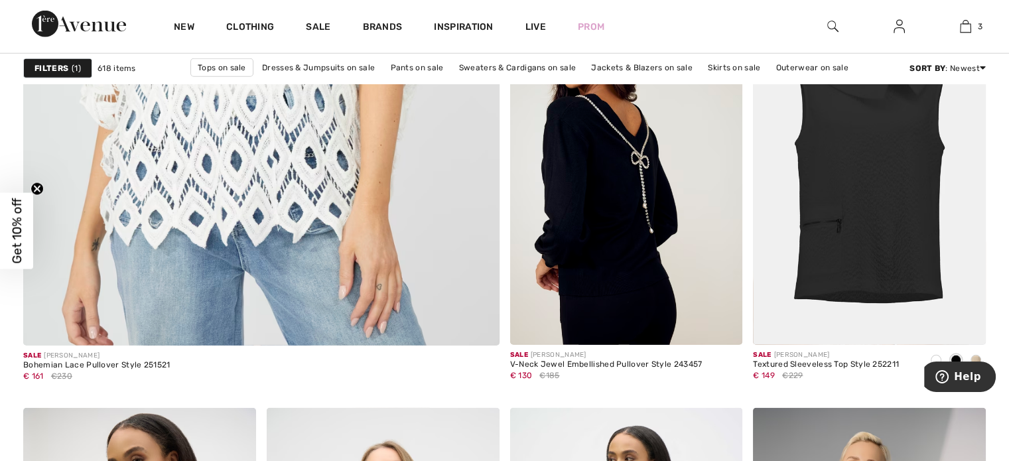
scroll to position [3969, 0]
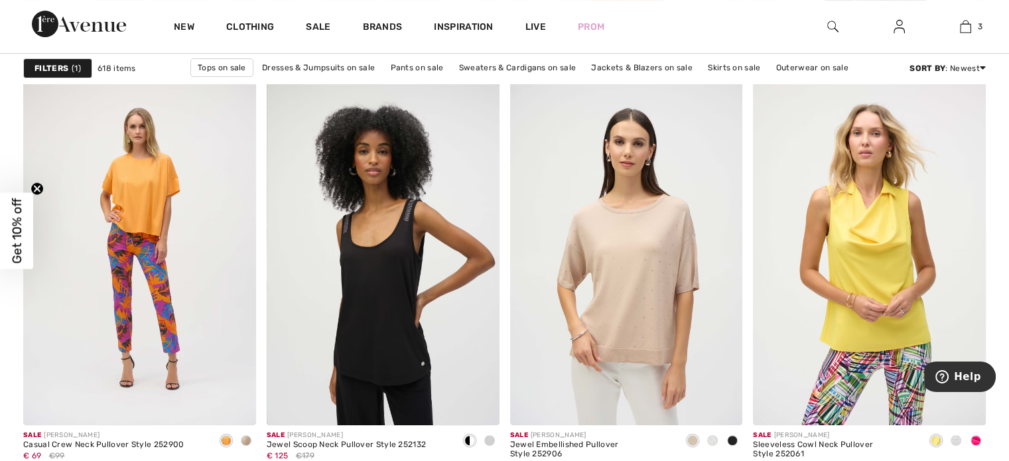
drag, startPoint x: 1017, startPoint y: 263, endPoint x: 70, endPoint y: 1, distance: 983.4
